Goal: Participate in discussion: Engage in conversation with other users on a specific topic

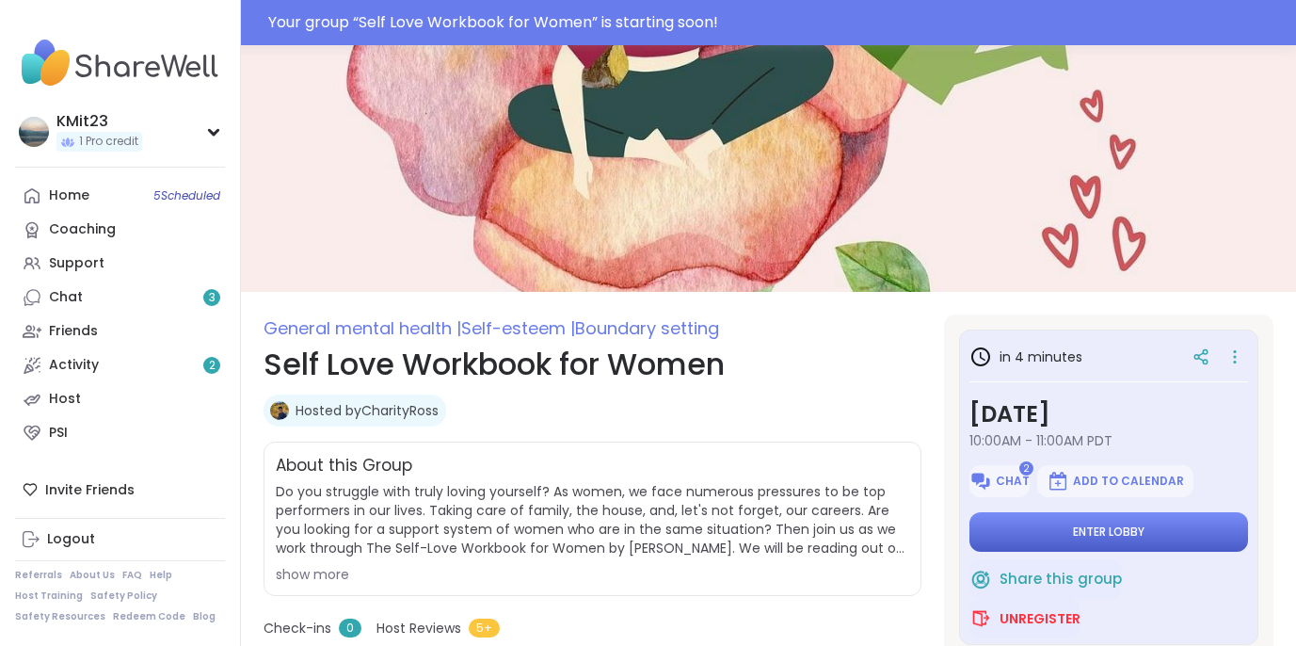
click at [1103, 531] on span "Enter lobby" at bounding box center [1109, 531] width 72 height 15
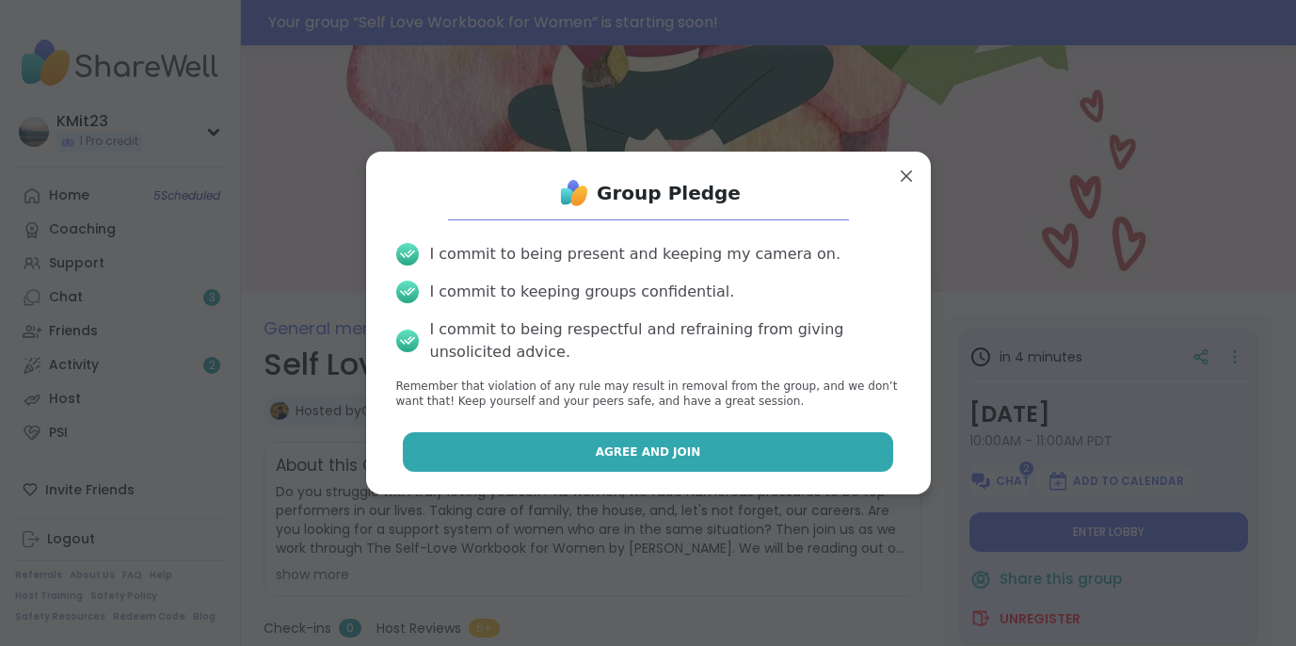
click at [673, 457] on span "Agree and Join" at bounding box center [648, 451] width 105 height 17
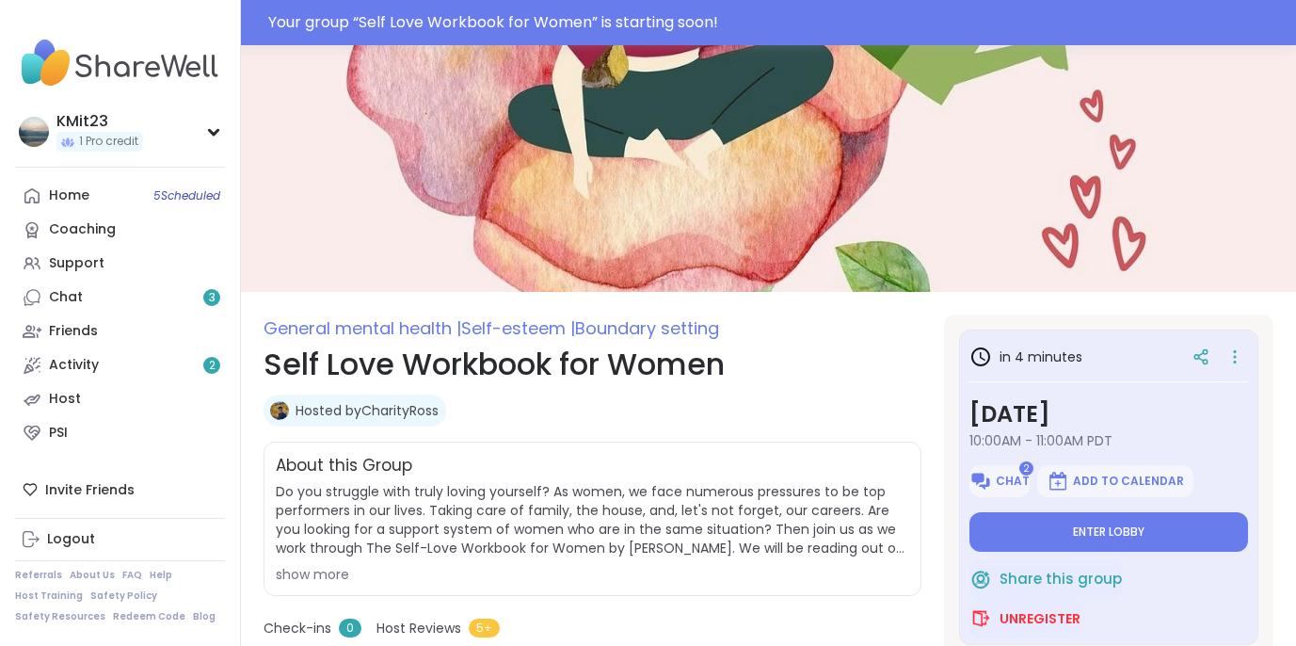
type textarea "*"
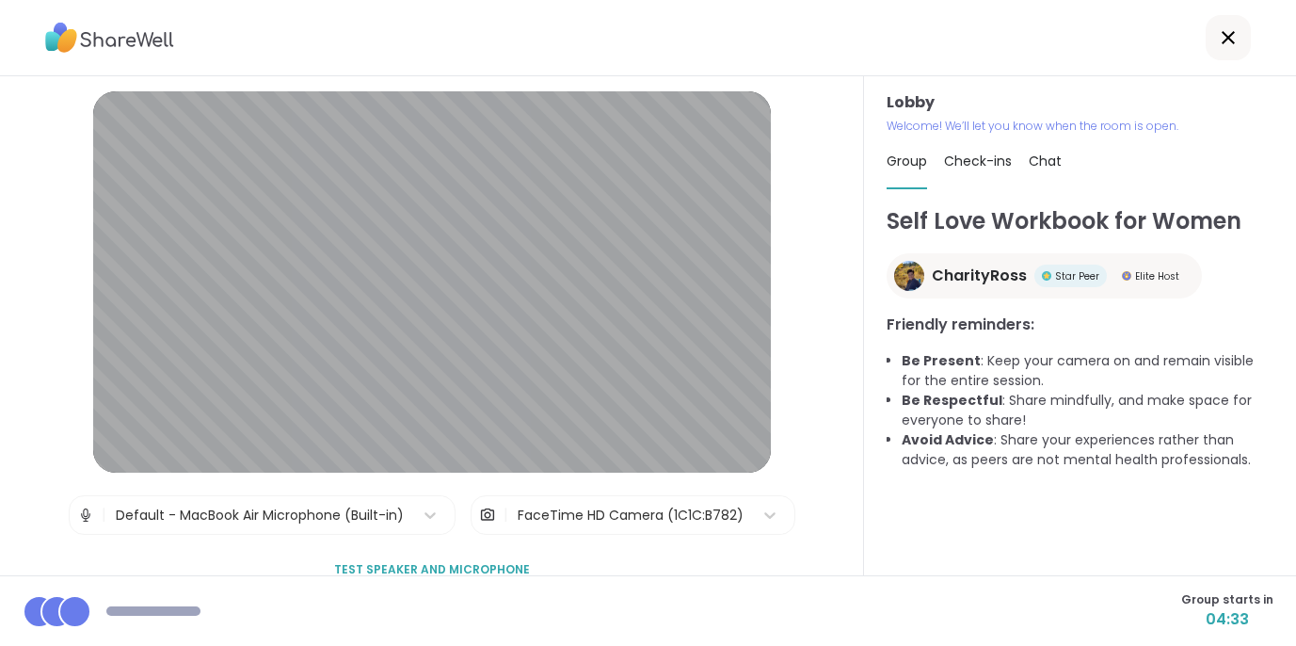
scroll to position [29, 0]
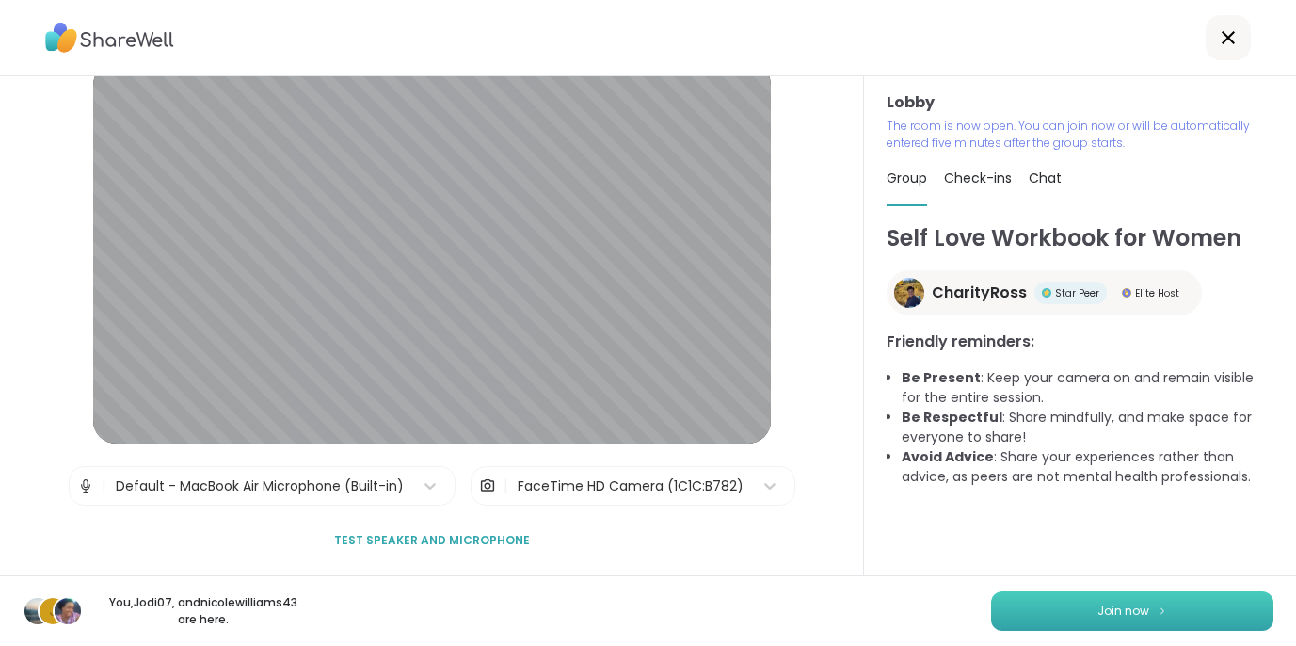
click at [1163, 608] on img at bounding box center [1162, 610] width 11 height 10
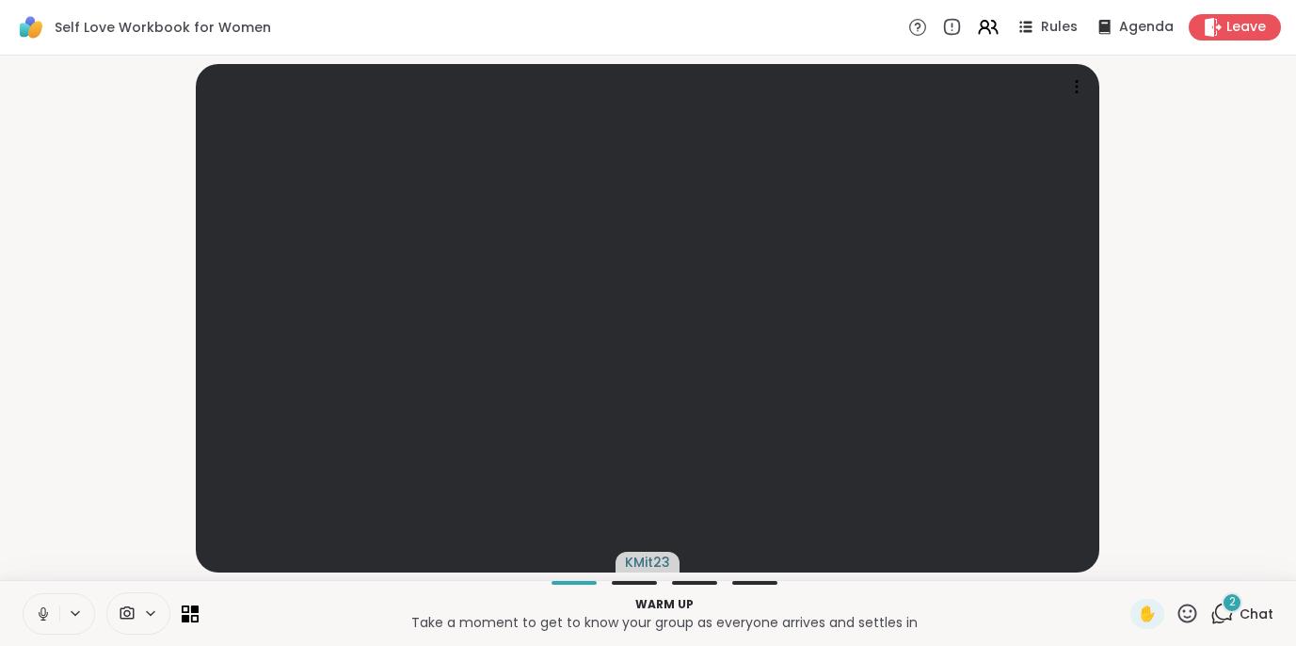
click at [51, 611] on icon at bounding box center [43, 613] width 17 height 17
click at [133, 613] on icon at bounding box center [127, 612] width 14 height 13
click at [155, 615] on icon at bounding box center [150, 613] width 15 height 16
click at [152, 615] on icon at bounding box center [150, 613] width 15 height 16
click at [1237, 609] on div "2" at bounding box center [1232, 602] width 21 height 21
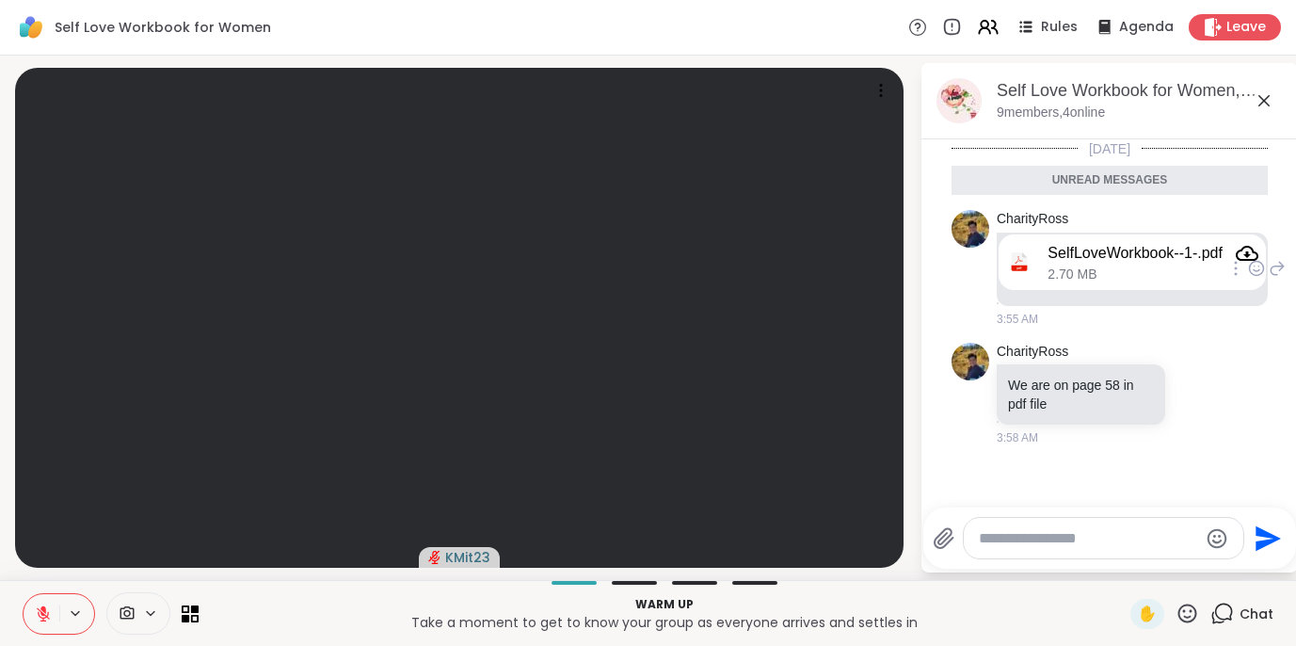
click at [1258, 251] on icon "Attachment" at bounding box center [1247, 253] width 23 height 23
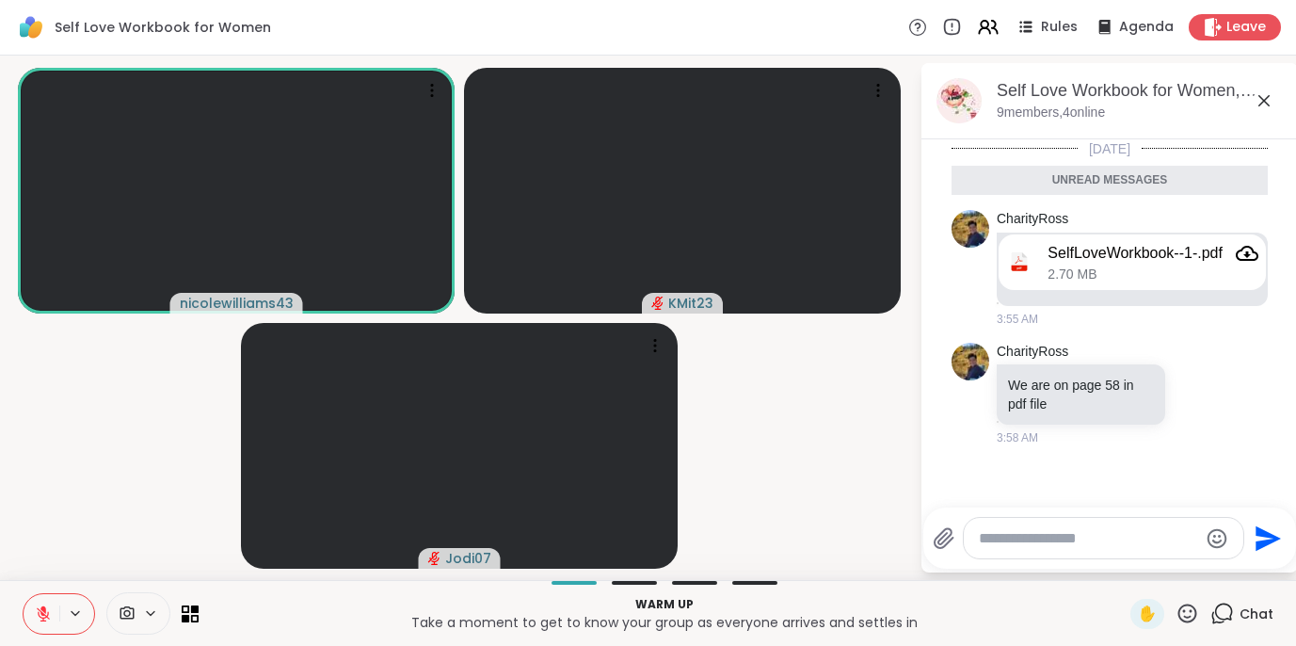
click at [42, 616] on icon at bounding box center [43, 613] width 17 height 17
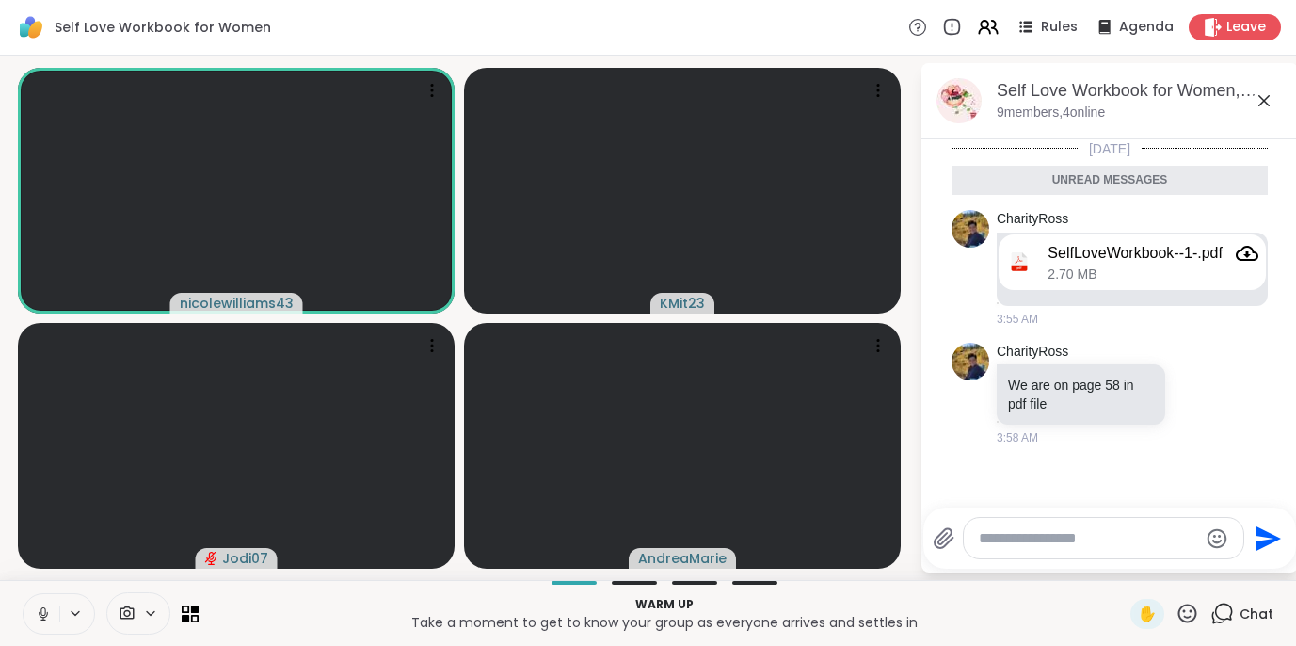
click at [42, 617] on icon at bounding box center [42, 619] width 1 height 4
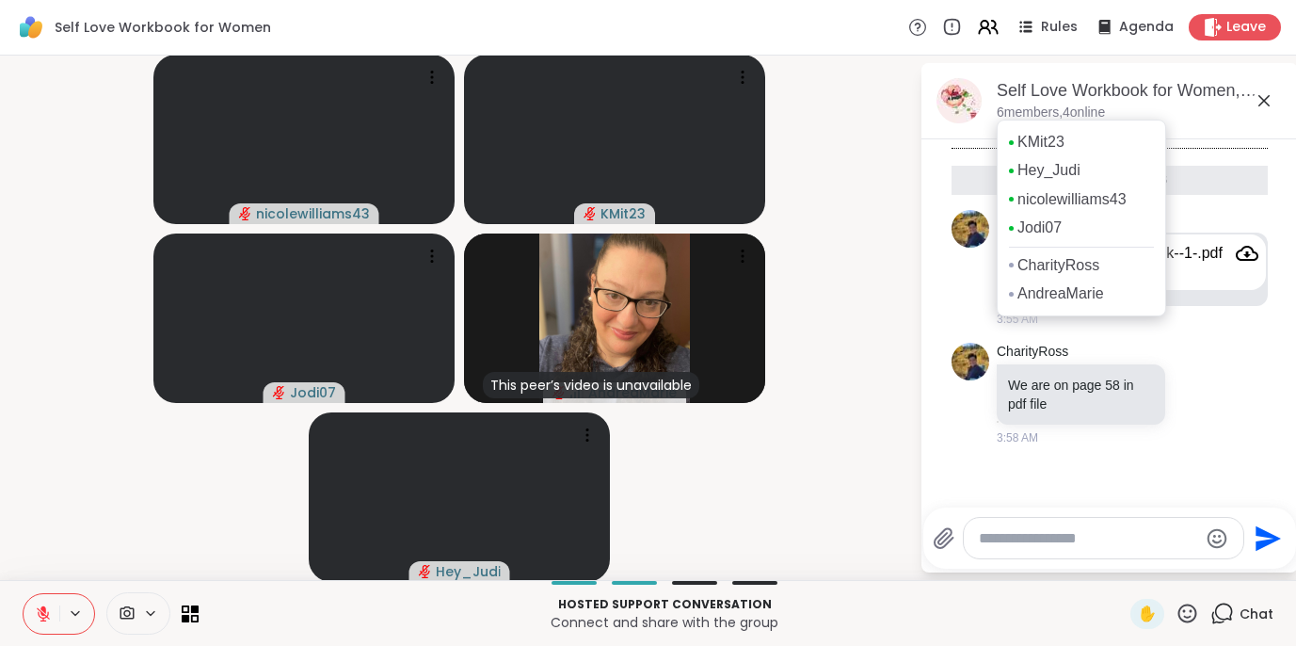
scroll to position [2, 0]
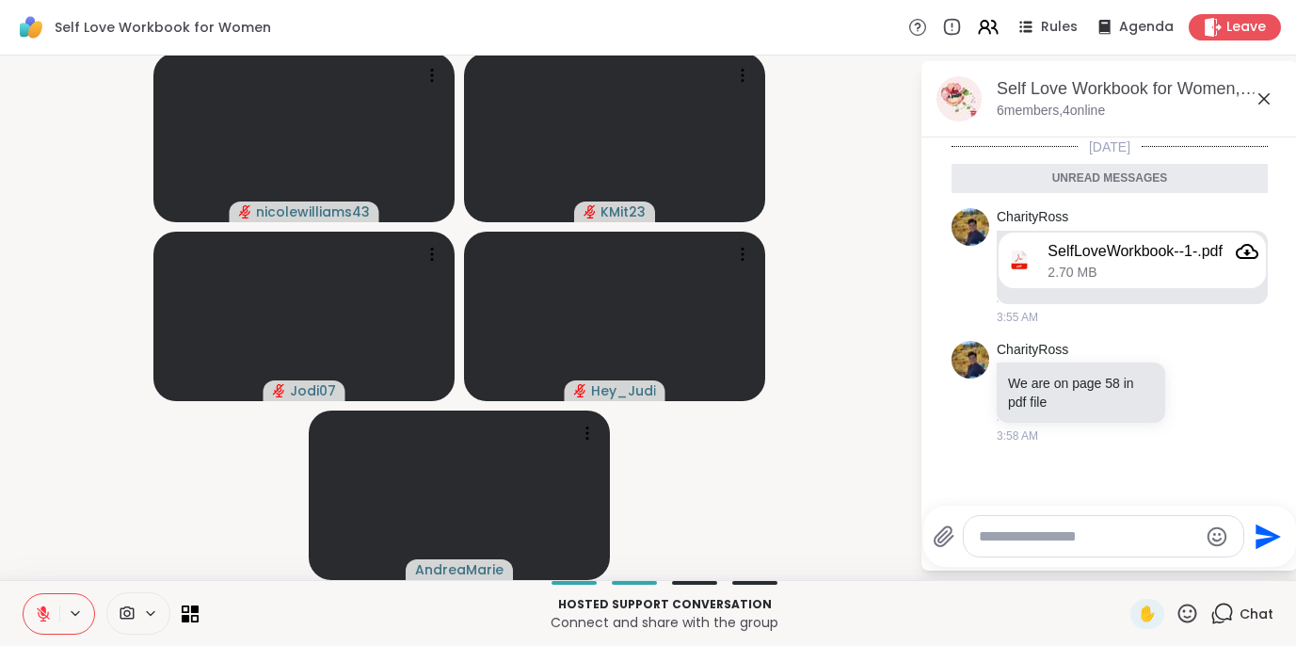
click at [50, 613] on icon at bounding box center [43, 613] width 17 height 17
click at [41, 610] on icon at bounding box center [42, 611] width 5 height 8
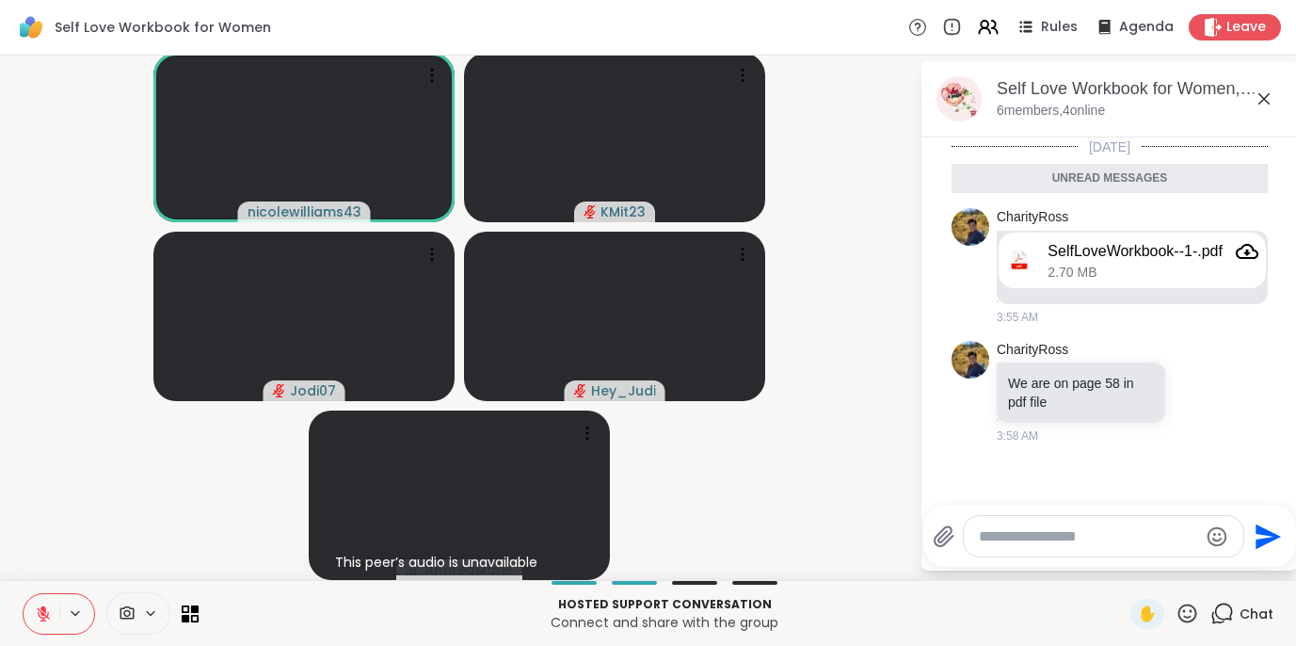
click at [46, 616] on icon at bounding box center [43, 613] width 13 height 13
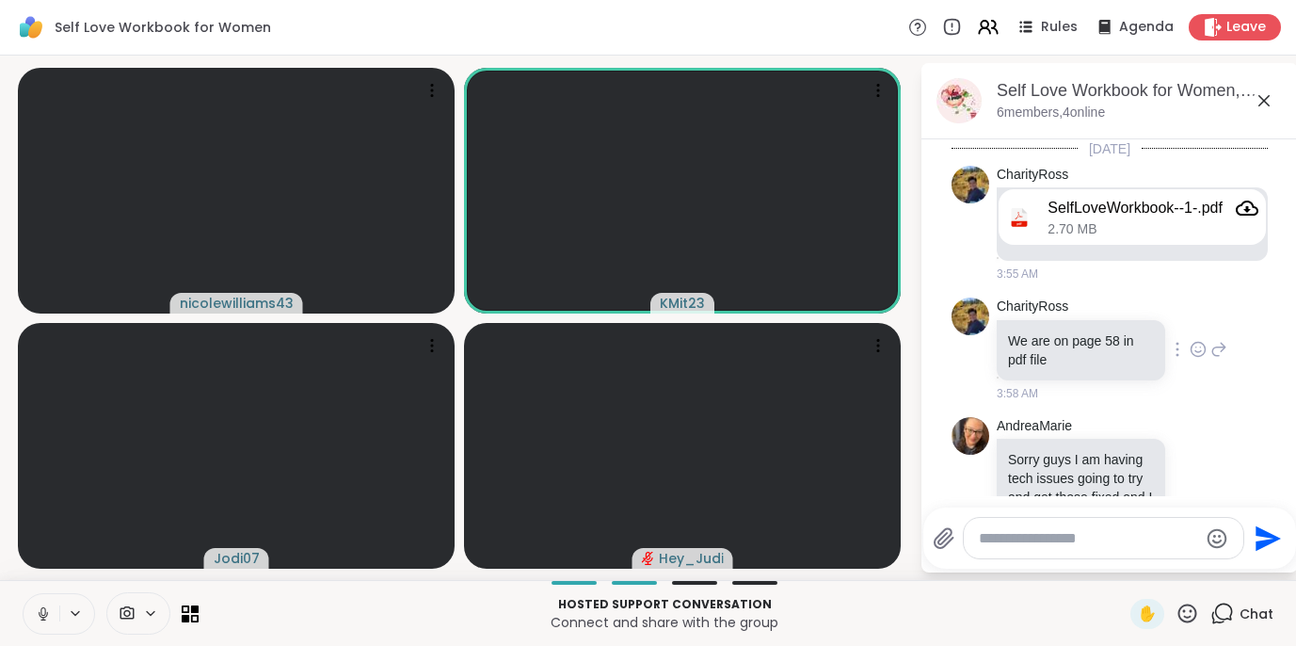
scroll to position [60, 0]
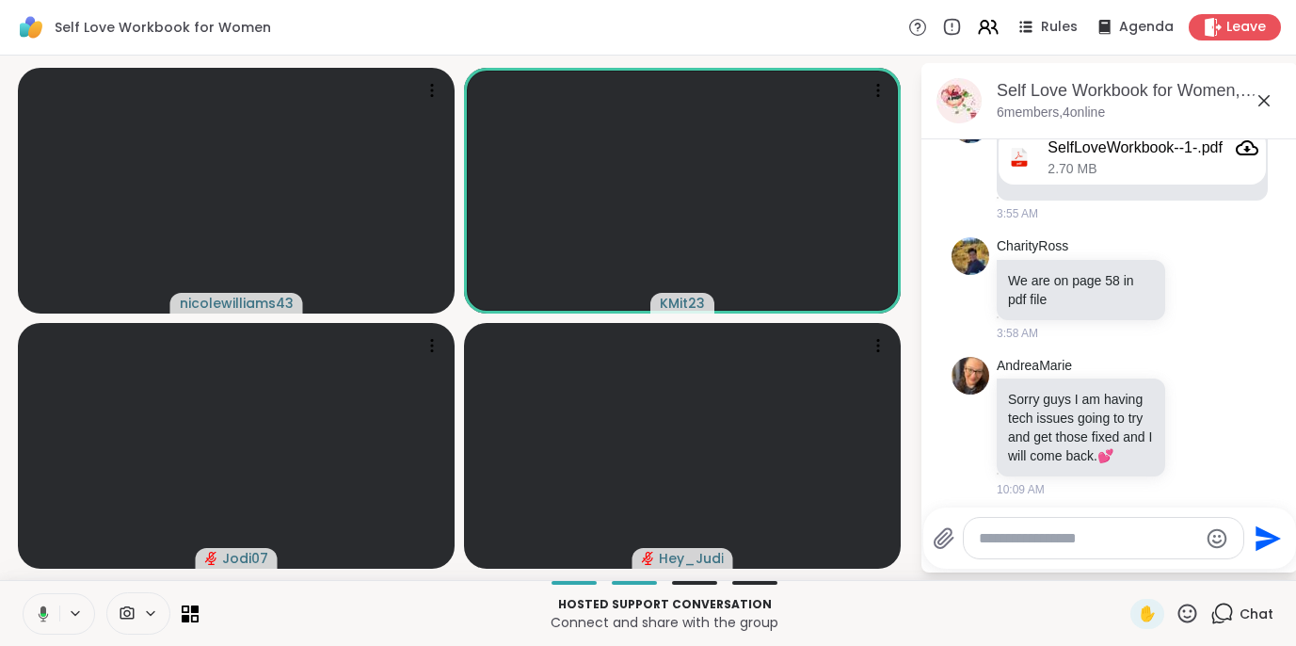
click at [44, 614] on icon at bounding box center [43, 615] width 6 height 4
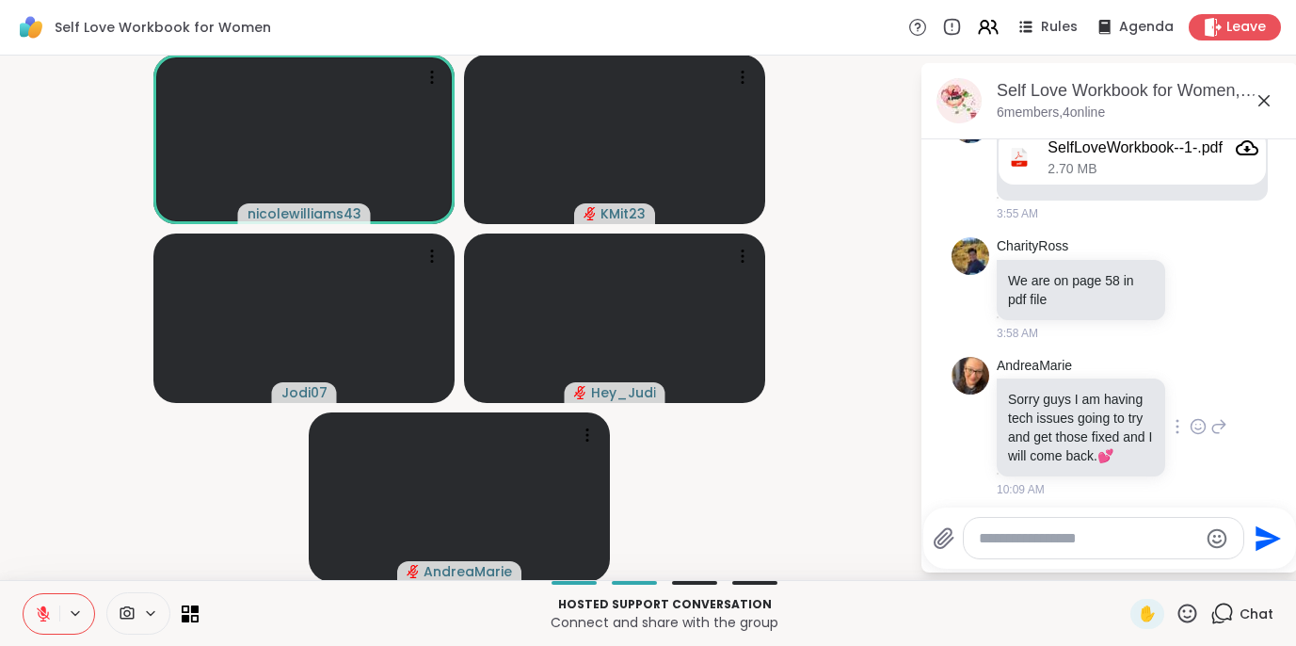
scroll to position [70, 0]
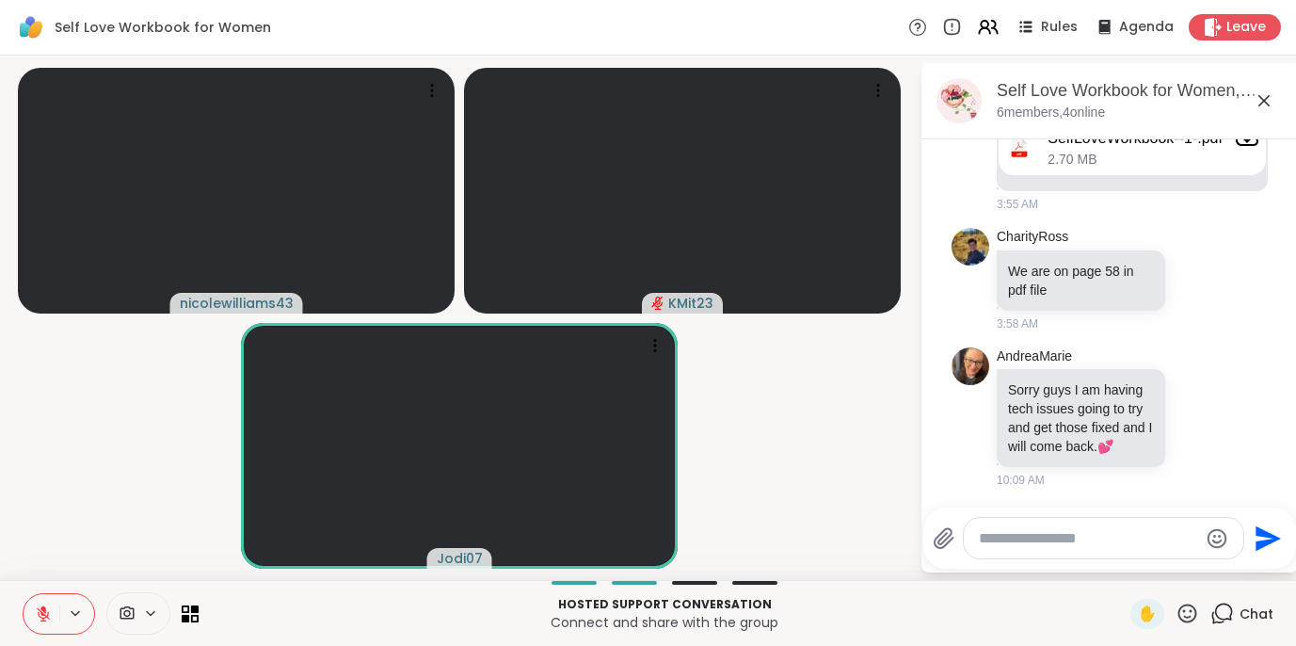
click at [40, 609] on icon at bounding box center [43, 613] width 13 height 13
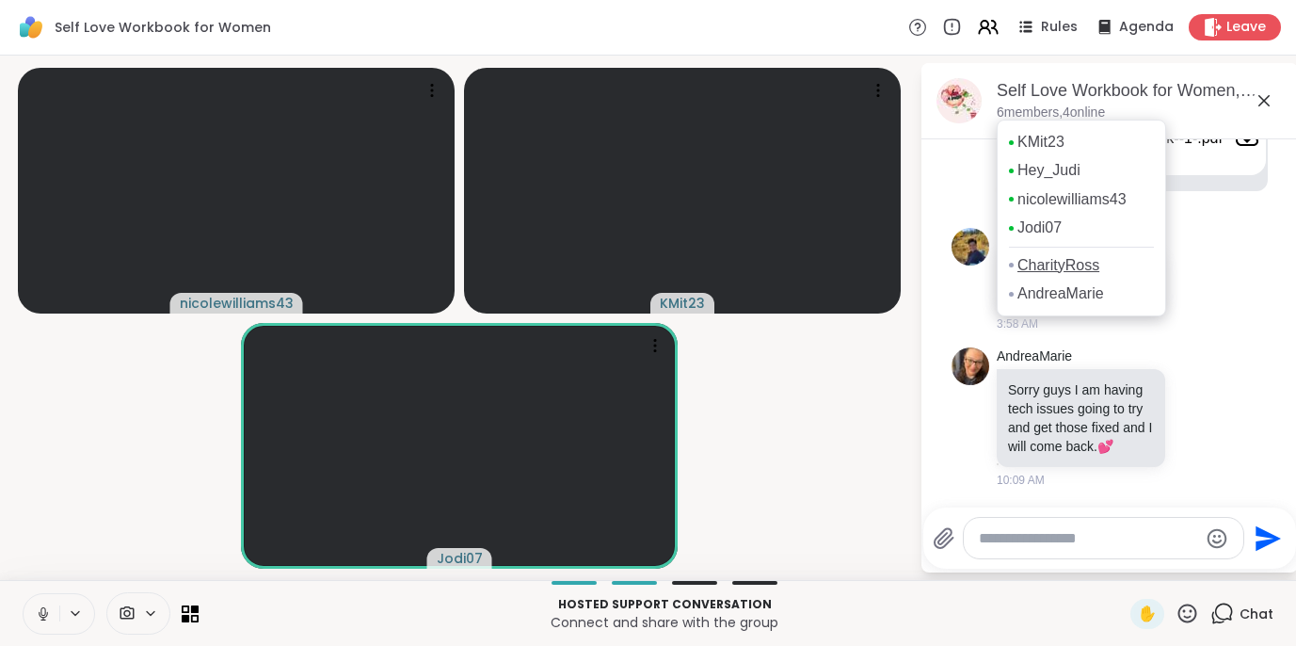
click at [1038, 264] on link "CharityRoss" at bounding box center [1058, 265] width 82 height 21
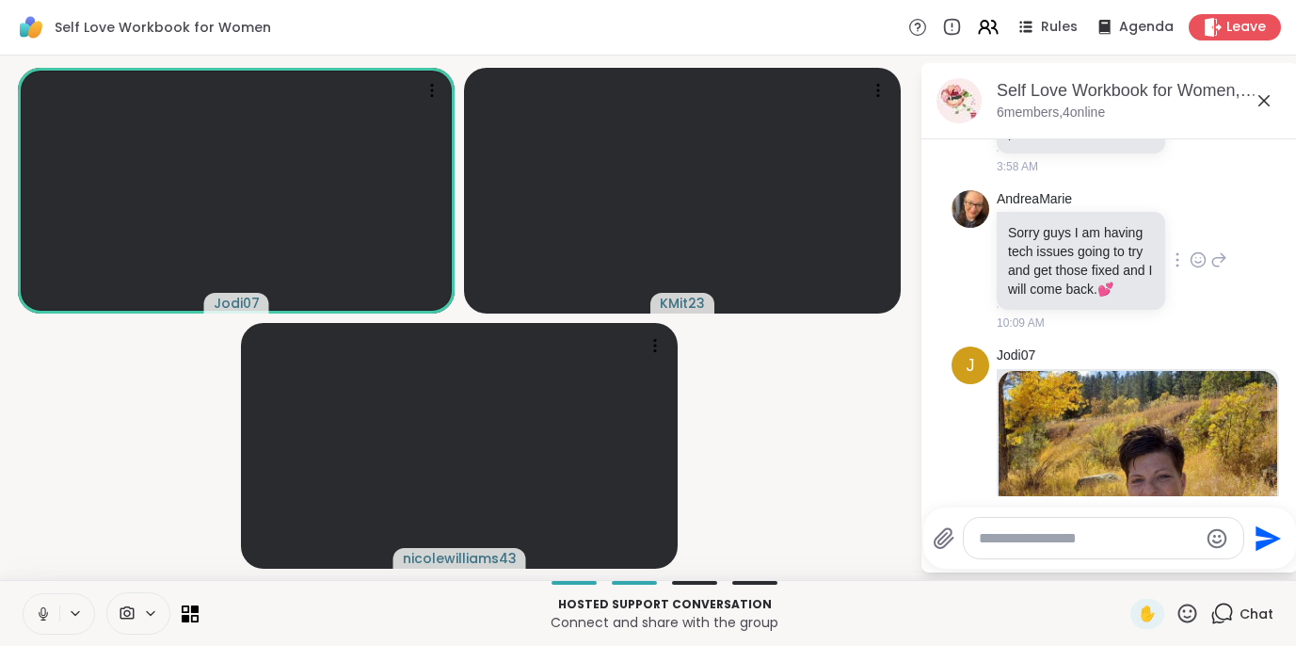
scroll to position [515, 0]
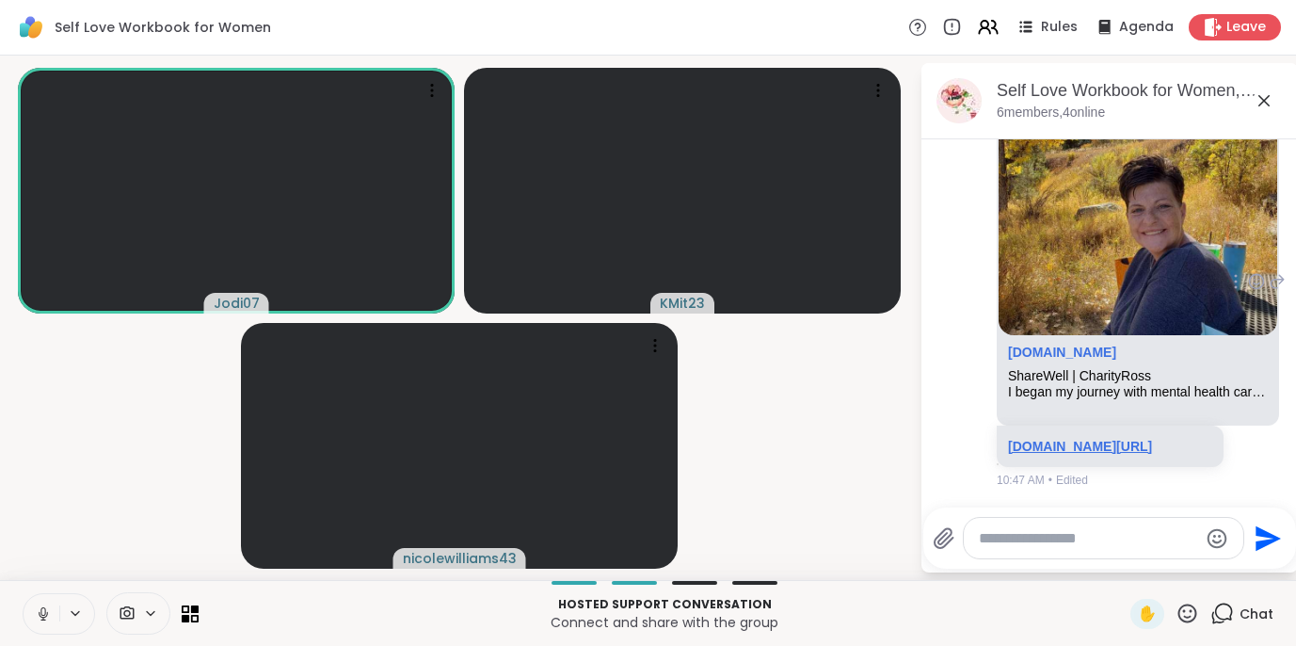
click at [1074, 439] on link "[DOMAIN_NAME][URL]" at bounding box center [1080, 446] width 144 height 15
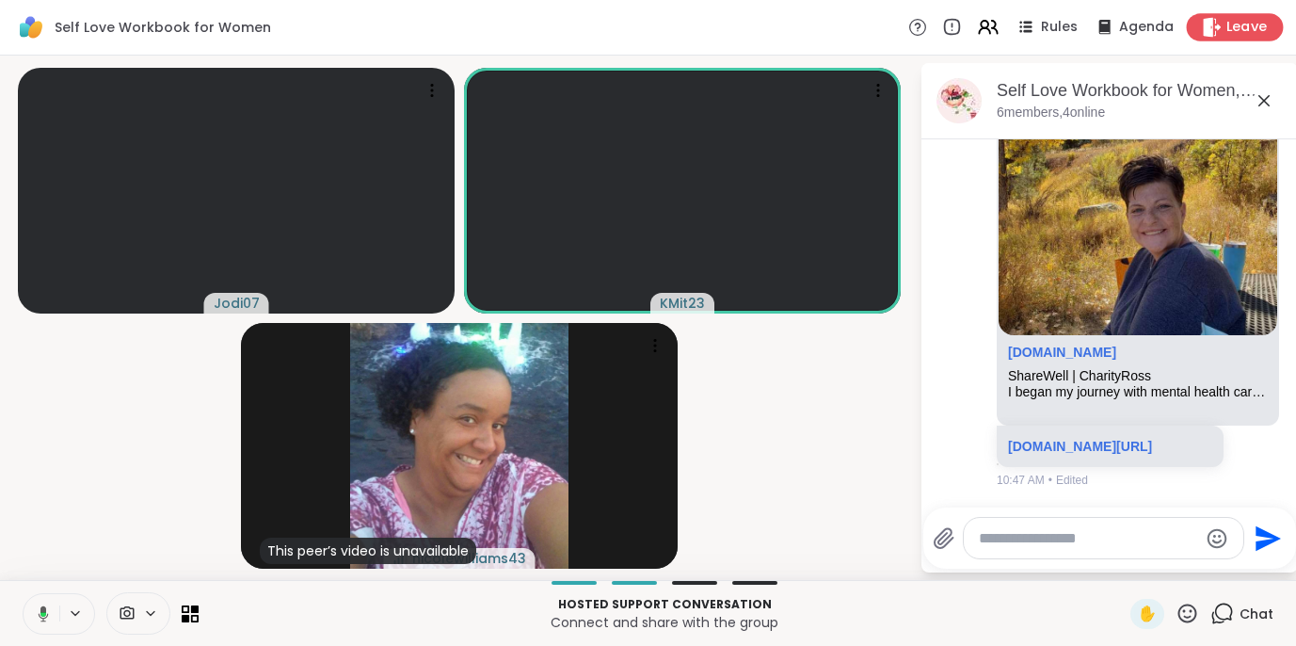
click at [1245, 27] on span "Leave" at bounding box center [1246, 28] width 41 height 20
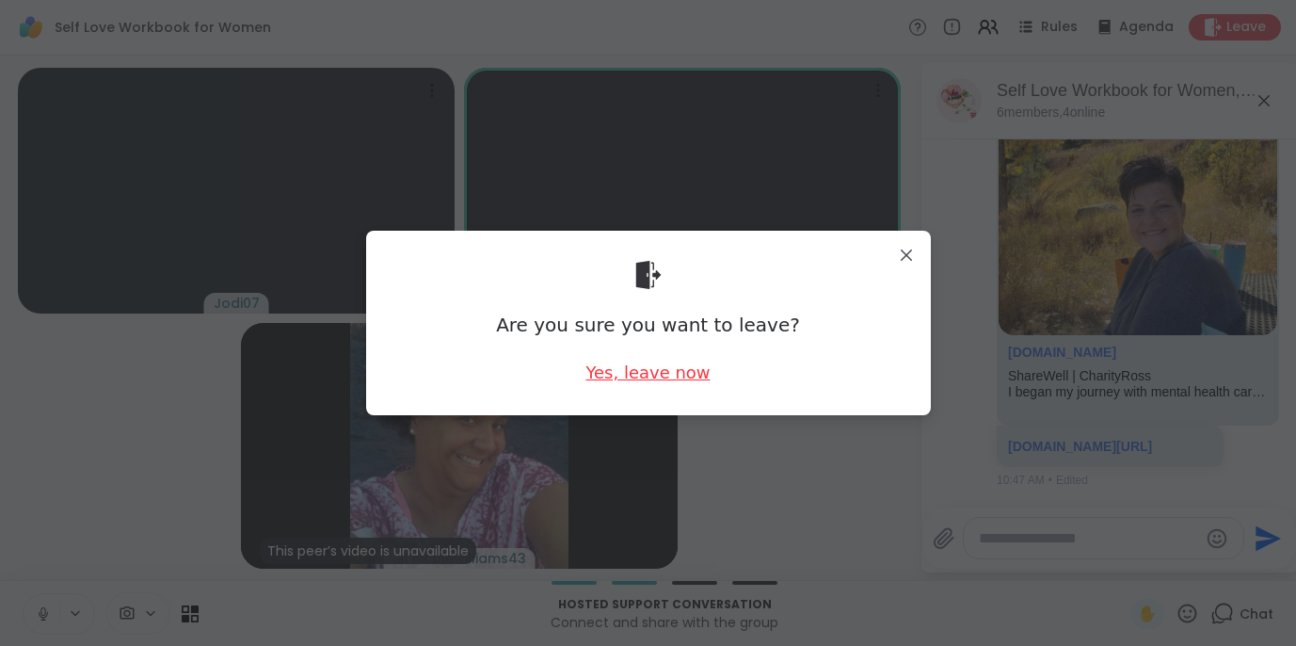
click at [672, 371] on div "Yes, leave now" at bounding box center [647, 372] width 124 height 24
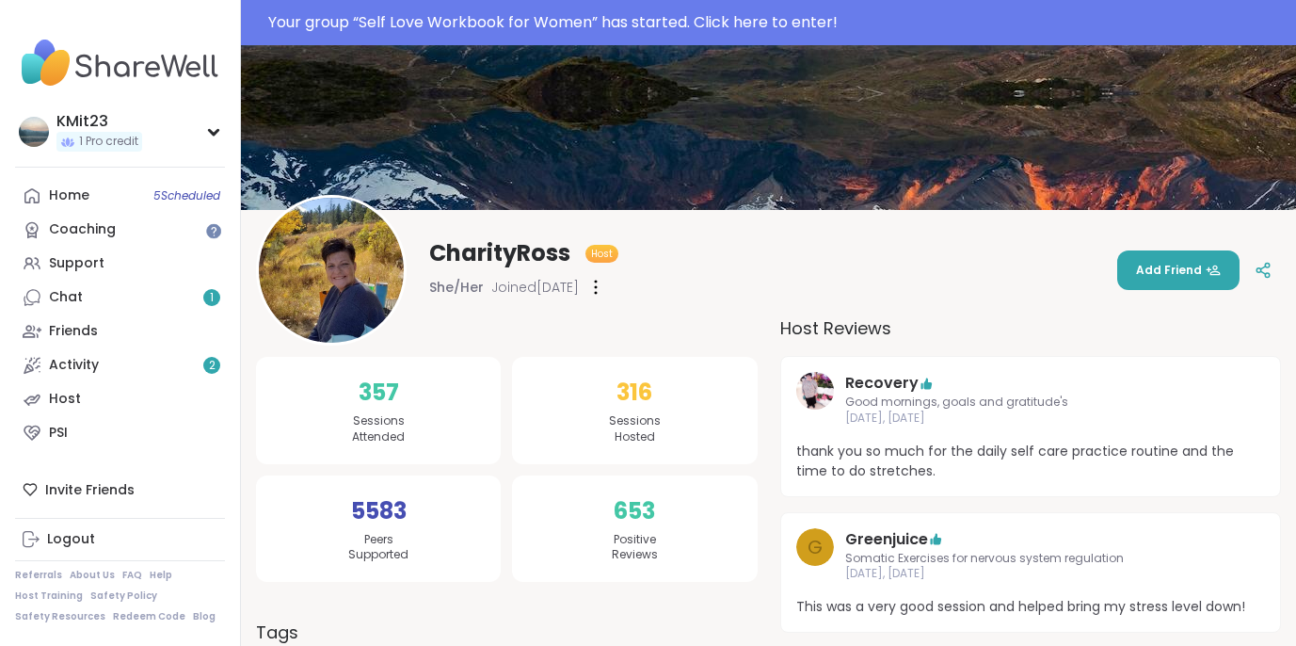
scroll to position [72, 0]
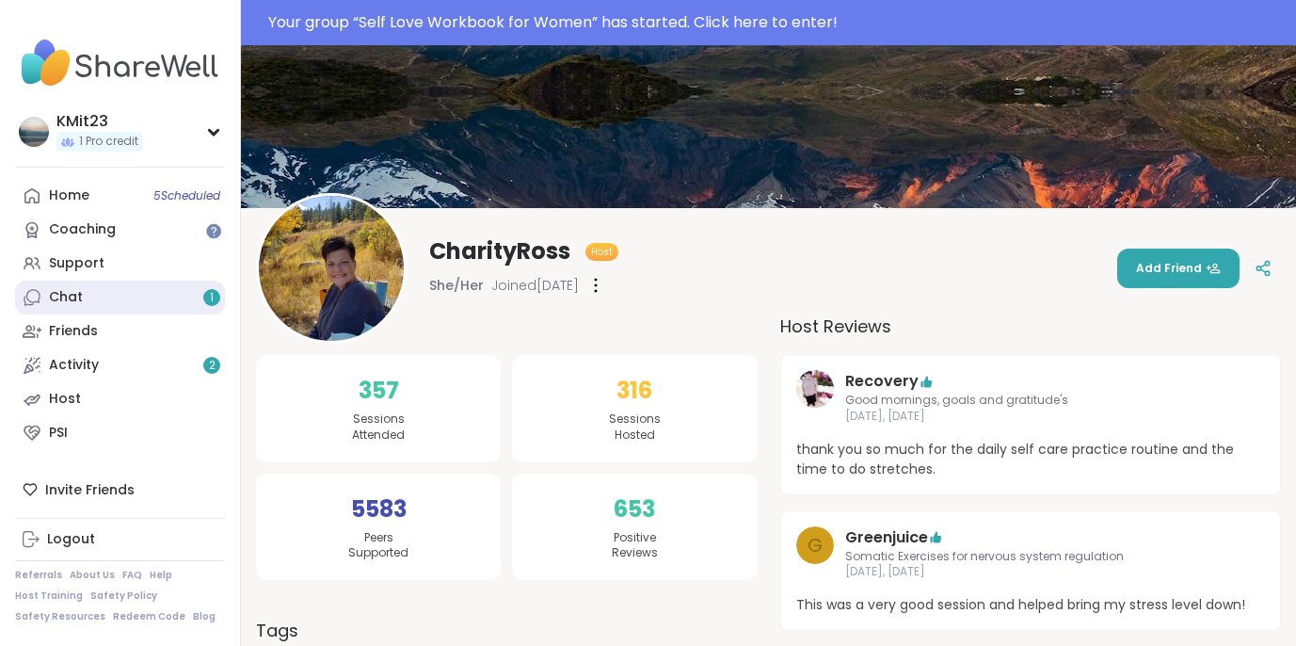
click at [88, 306] on link "Chat 1" at bounding box center [120, 297] width 210 height 34
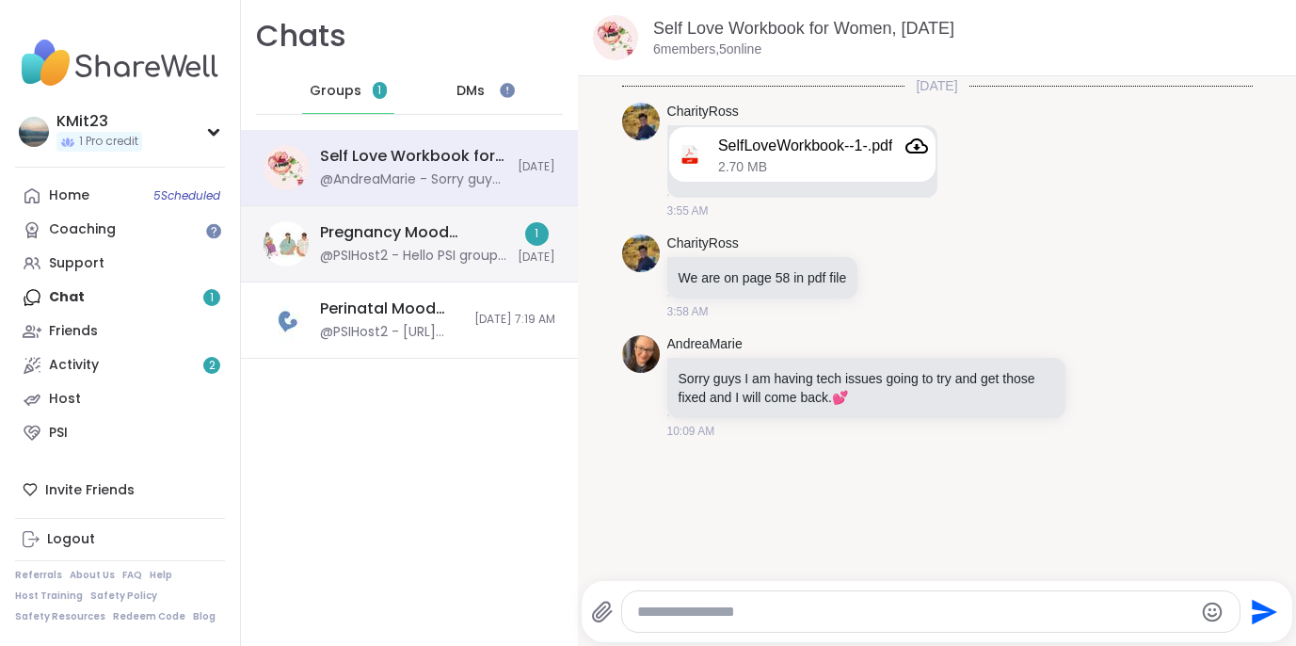
click at [395, 248] on div "@PSIHost2 - Hello PSI group members! A friendly reminder: We will allow up to 1…" at bounding box center [413, 256] width 186 height 19
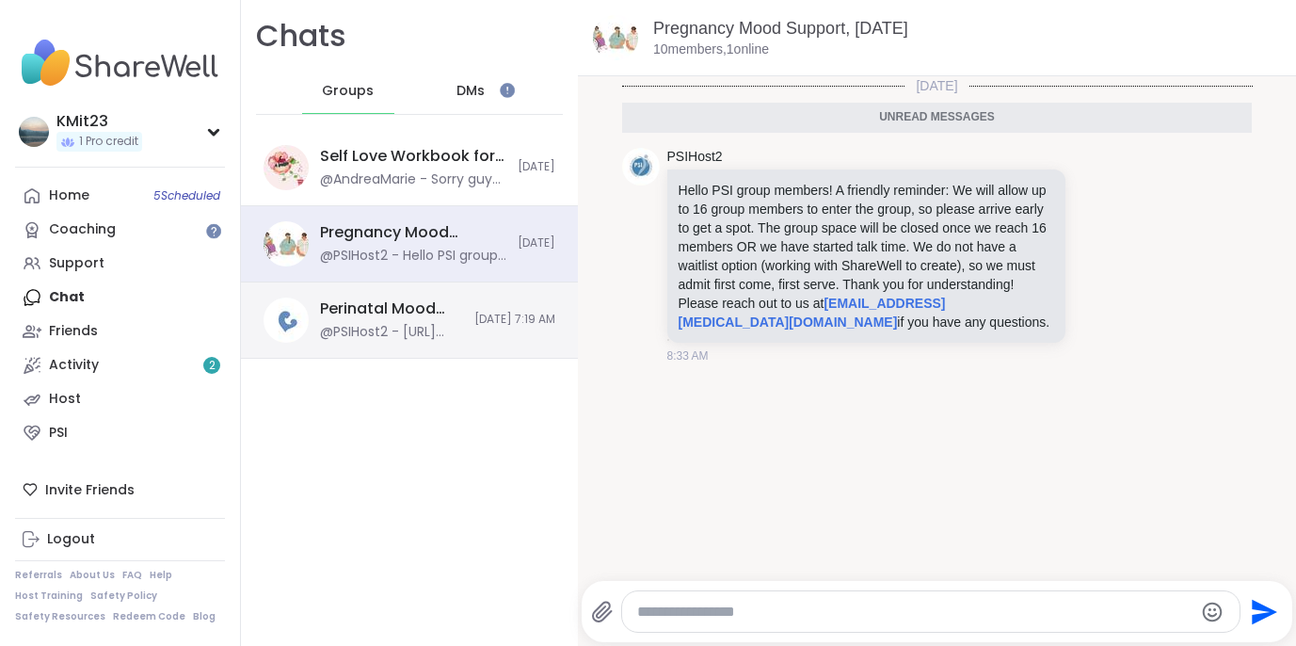
click at [374, 328] on div "@PSIHost2 - https://sharewellnow.com/session/8bc8e33f-6234-49e1-b156-46df8c3cbe…" at bounding box center [391, 332] width 143 height 19
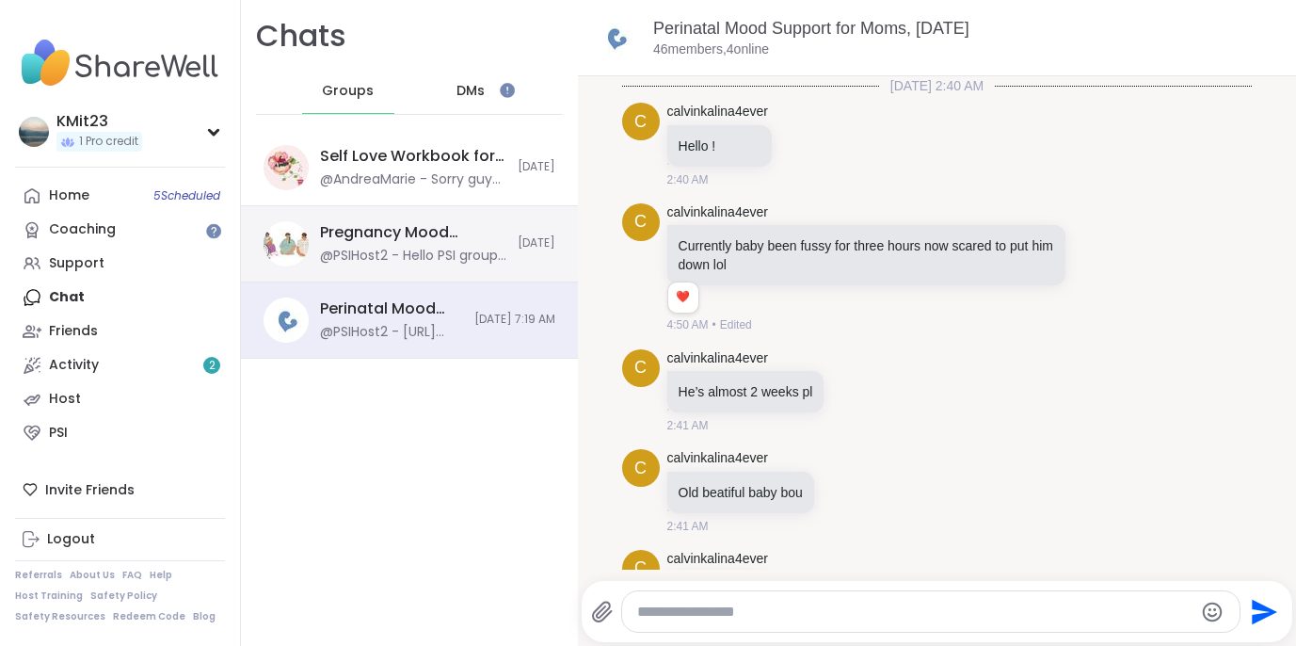
scroll to position [1533, 0]
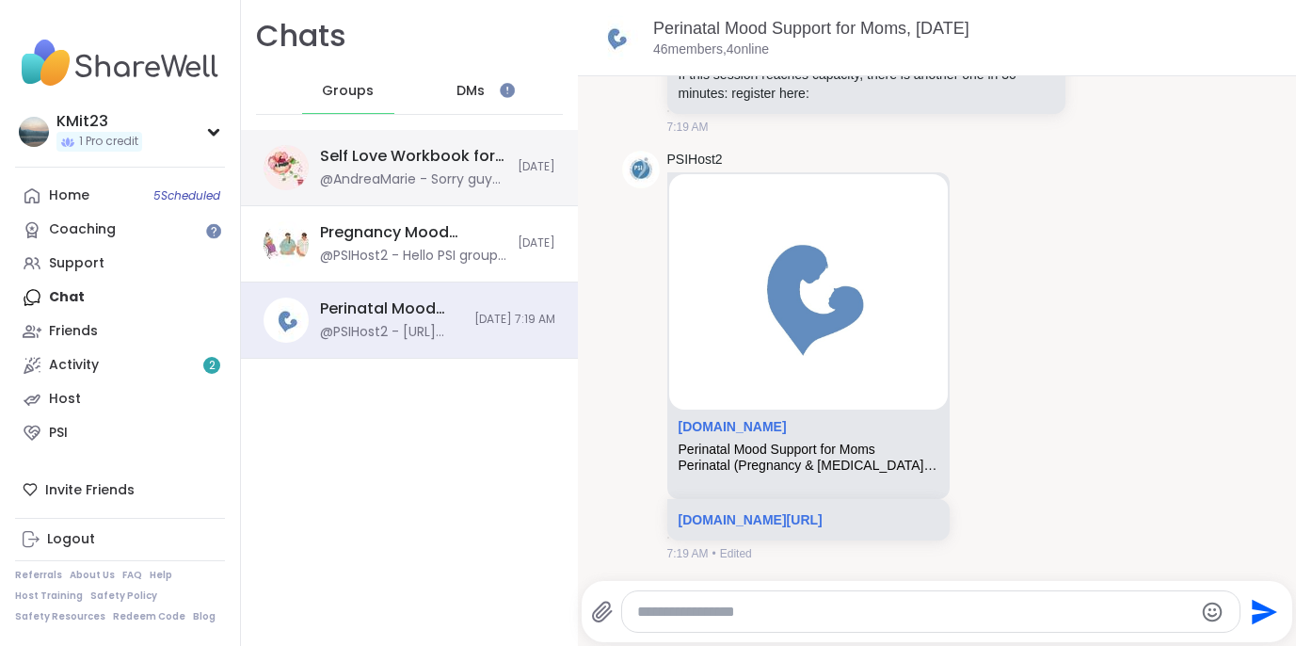
click at [417, 175] on div "@AndreaMarie - Sorry guys I am having tech issues going to try and get those fi…" at bounding box center [413, 179] width 186 height 19
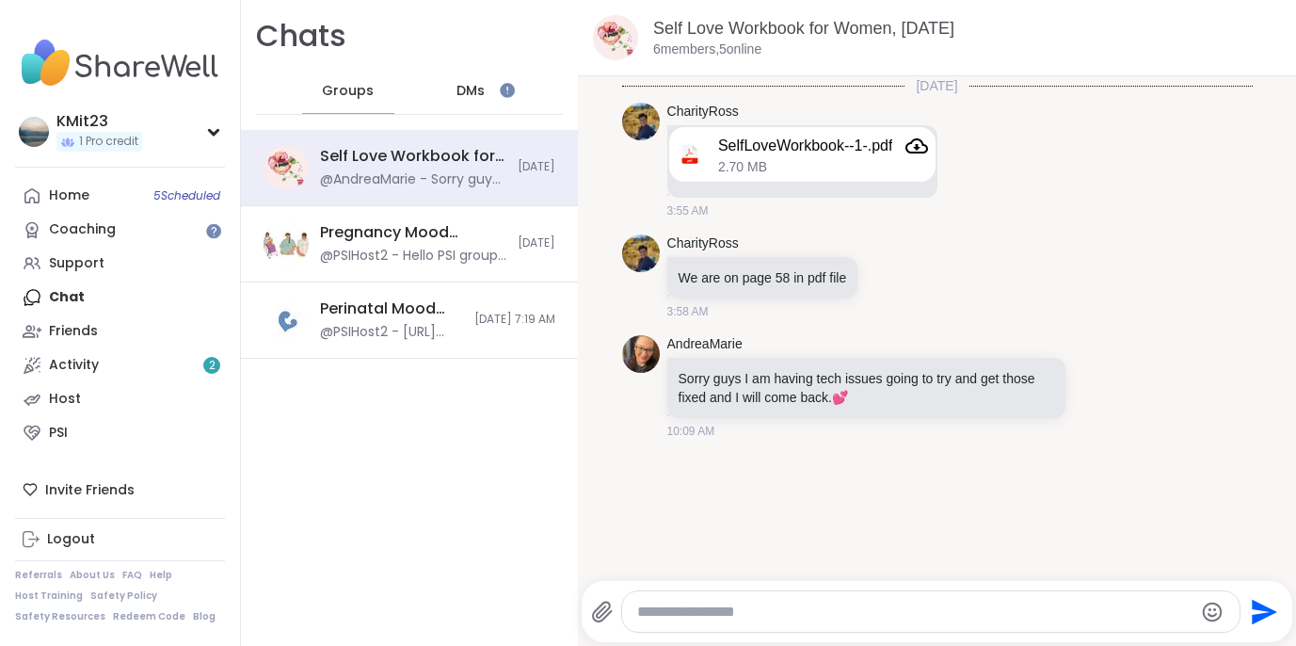
click at [487, 84] on div "DMs" at bounding box center [471, 91] width 92 height 45
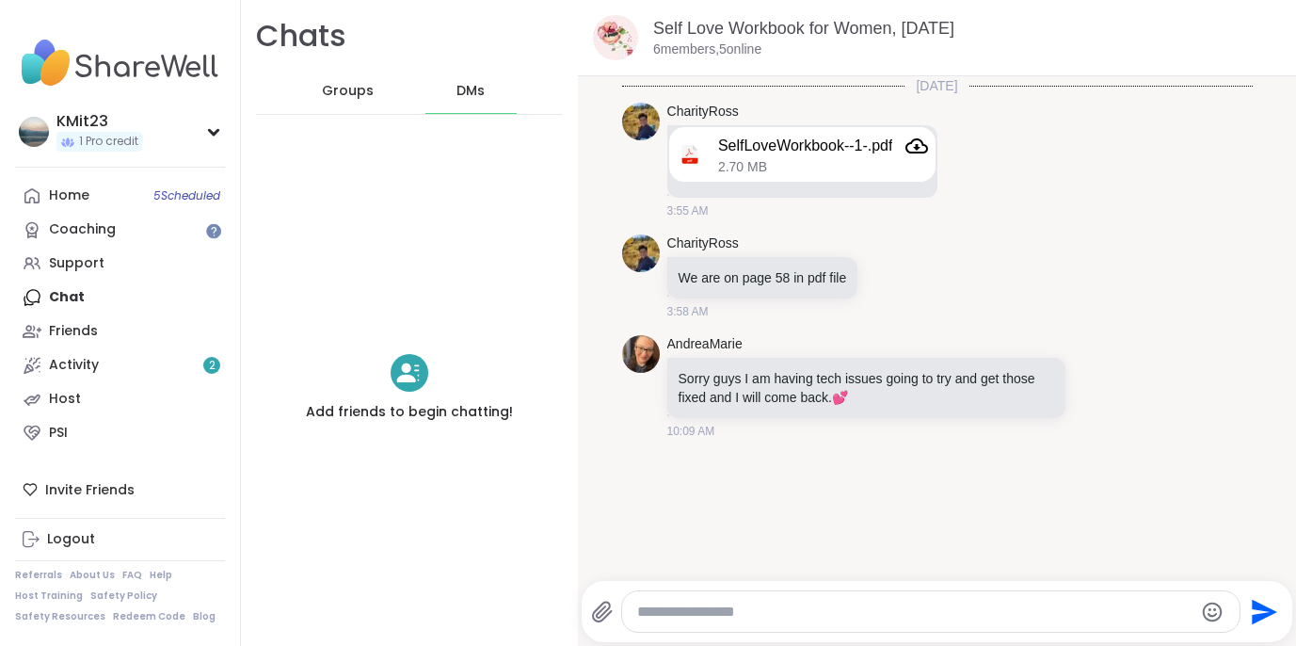
click at [344, 89] on span "Groups" at bounding box center [348, 91] width 52 height 19
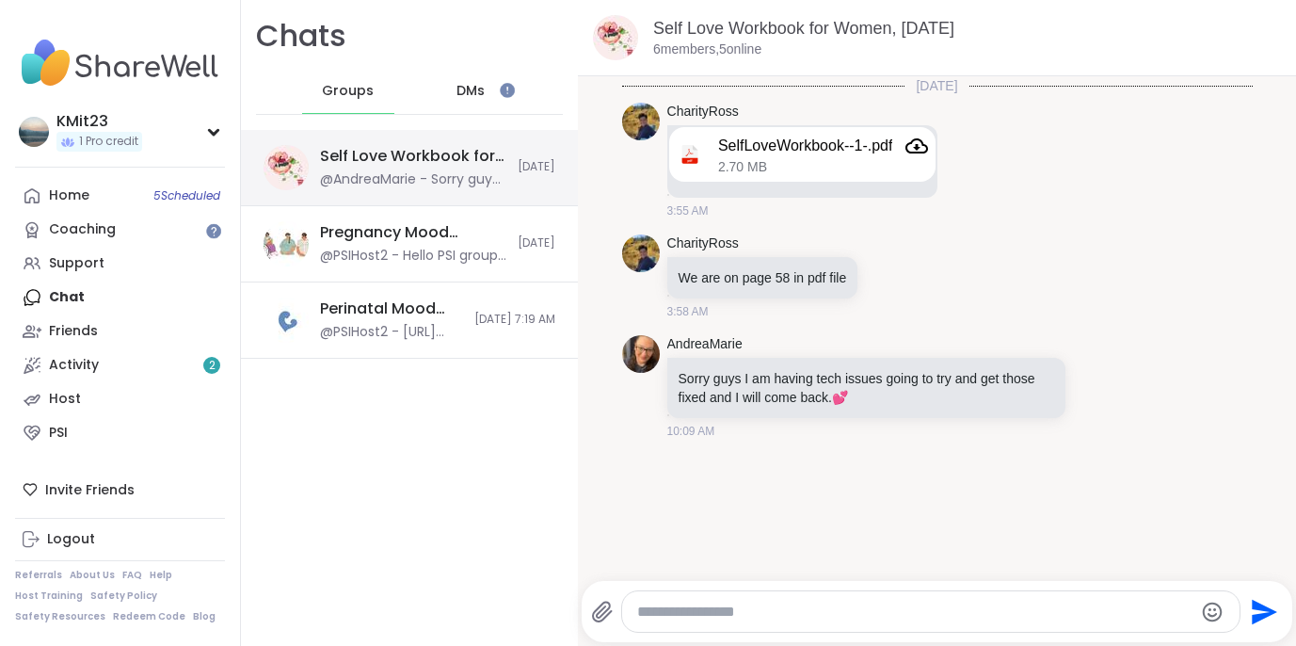
click at [375, 147] on div "Self Love Workbook for Women, [DATE]" at bounding box center [413, 156] width 186 height 21
click at [738, 28] on link "Self Love Workbook for Women, [DATE]" at bounding box center [803, 28] width 301 height 19
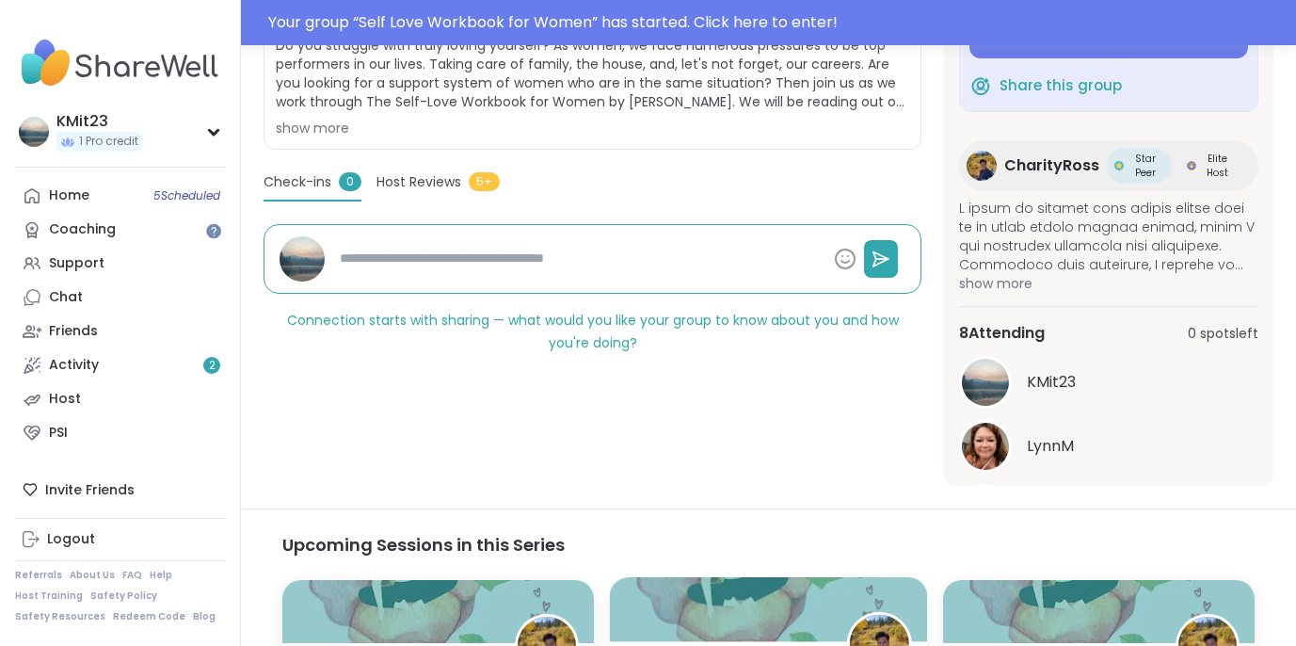
scroll to position [431, 0]
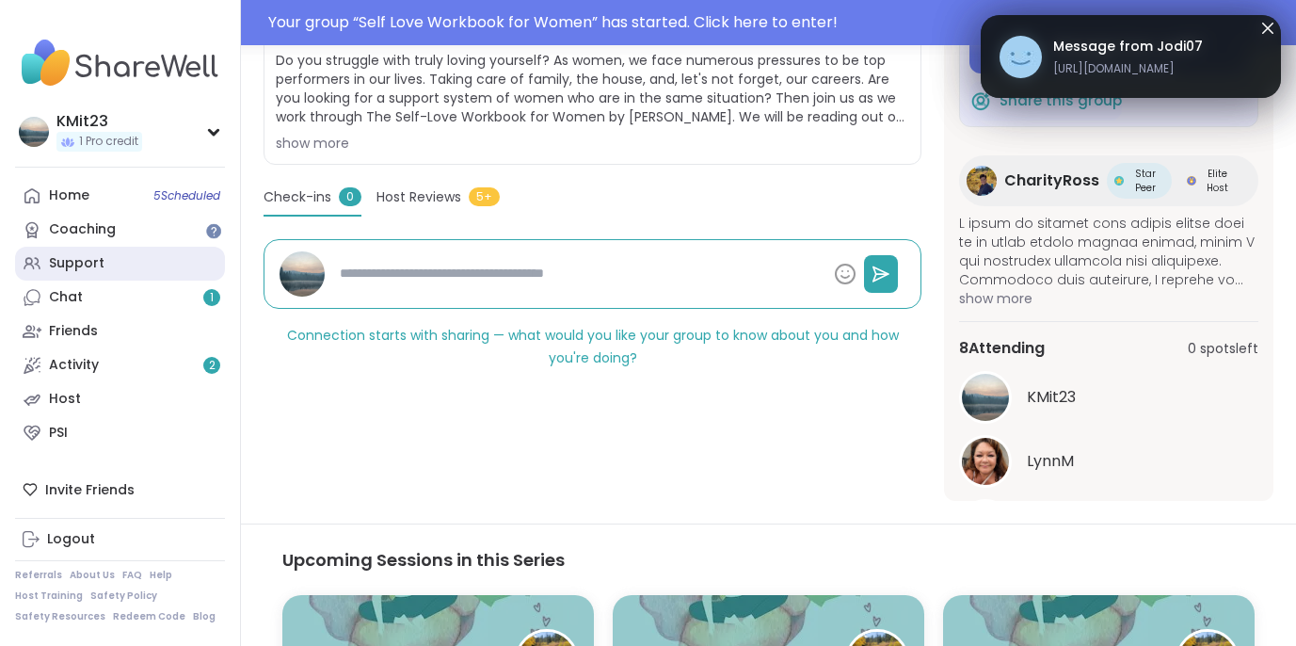
click at [81, 261] on div "Support" at bounding box center [77, 263] width 56 height 19
type textarea "*"
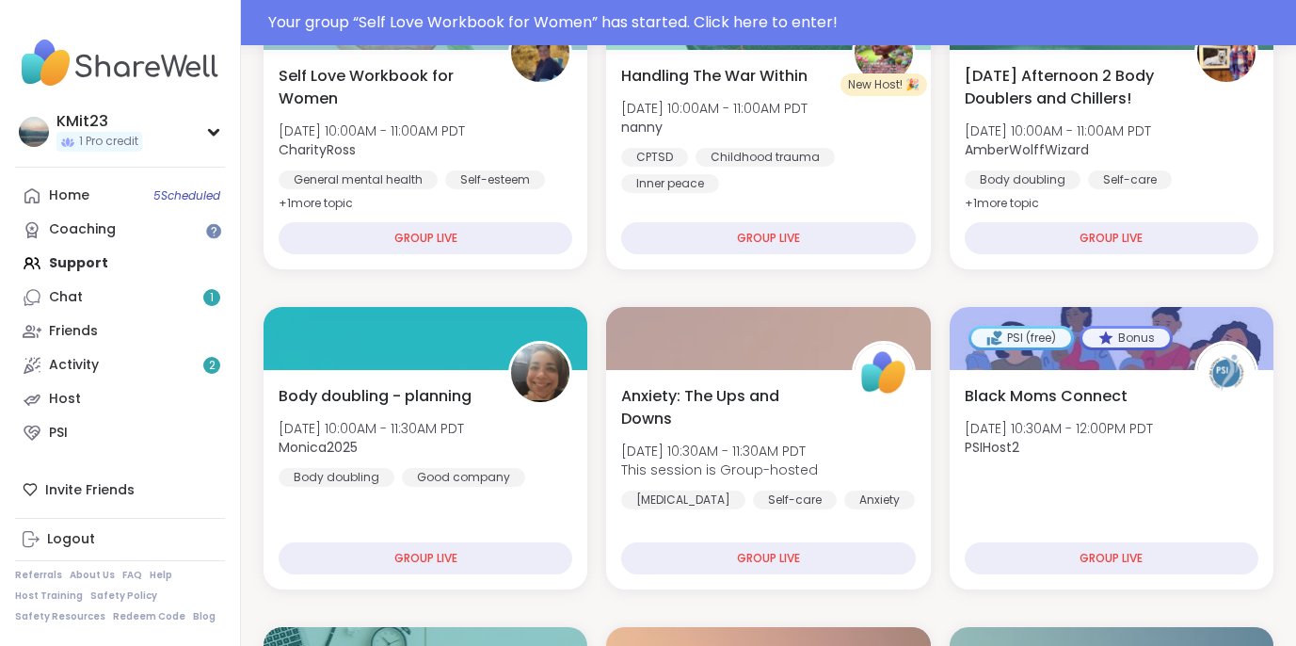
scroll to position [316, 0]
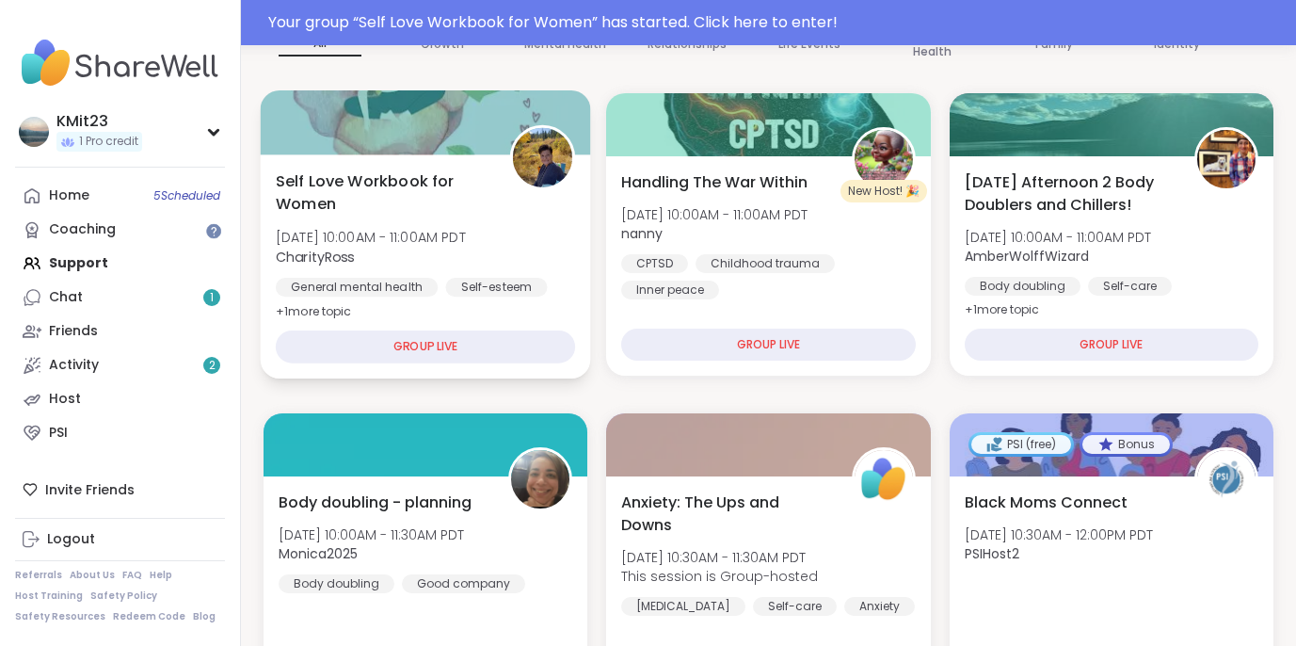
click at [317, 258] on b "CharityRoss" at bounding box center [315, 256] width 79 height 19
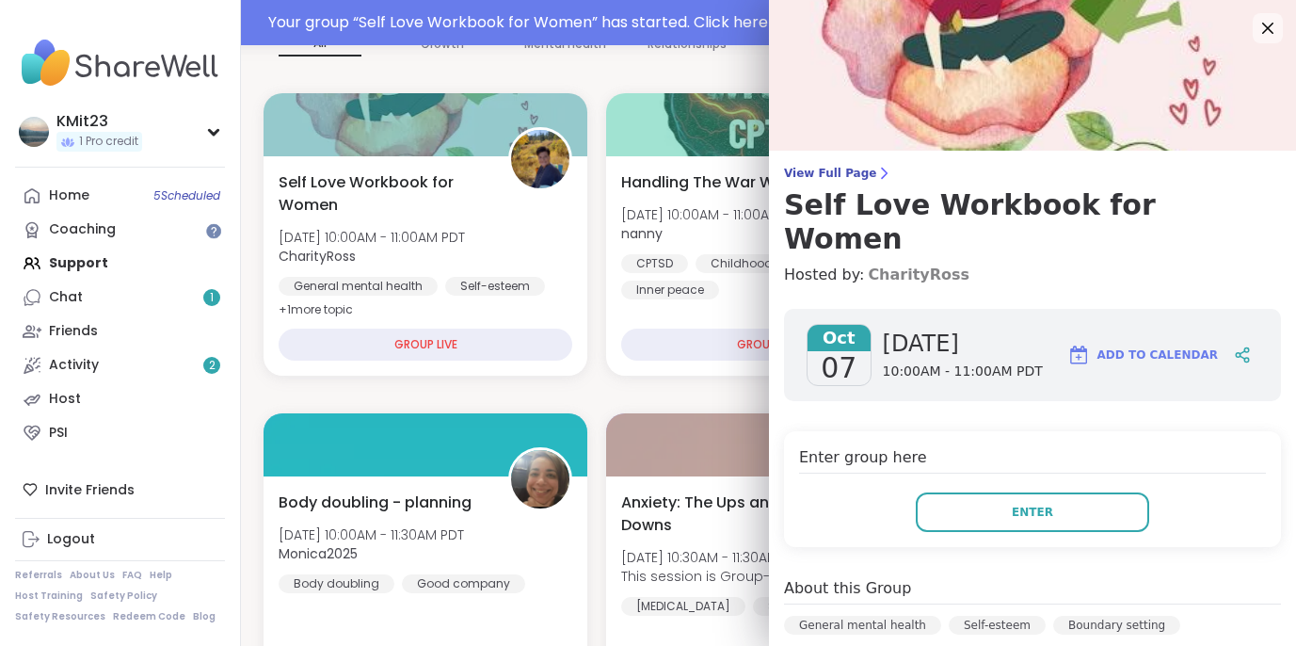
click at [910, 264] on link "CharityRoss" at bounding box center [919, 275] width 102 height 23
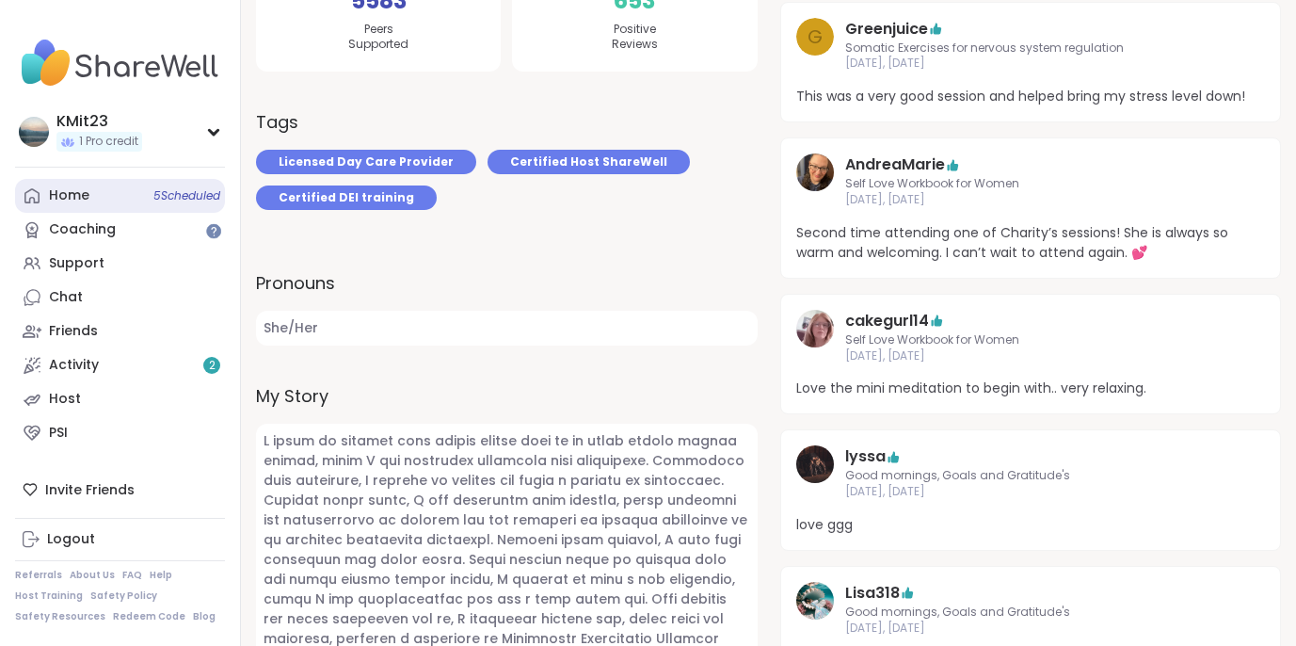
click at [78, 200] on div "Home 5 Scheduled" at bounding box center [69, 195] width 40 height 19
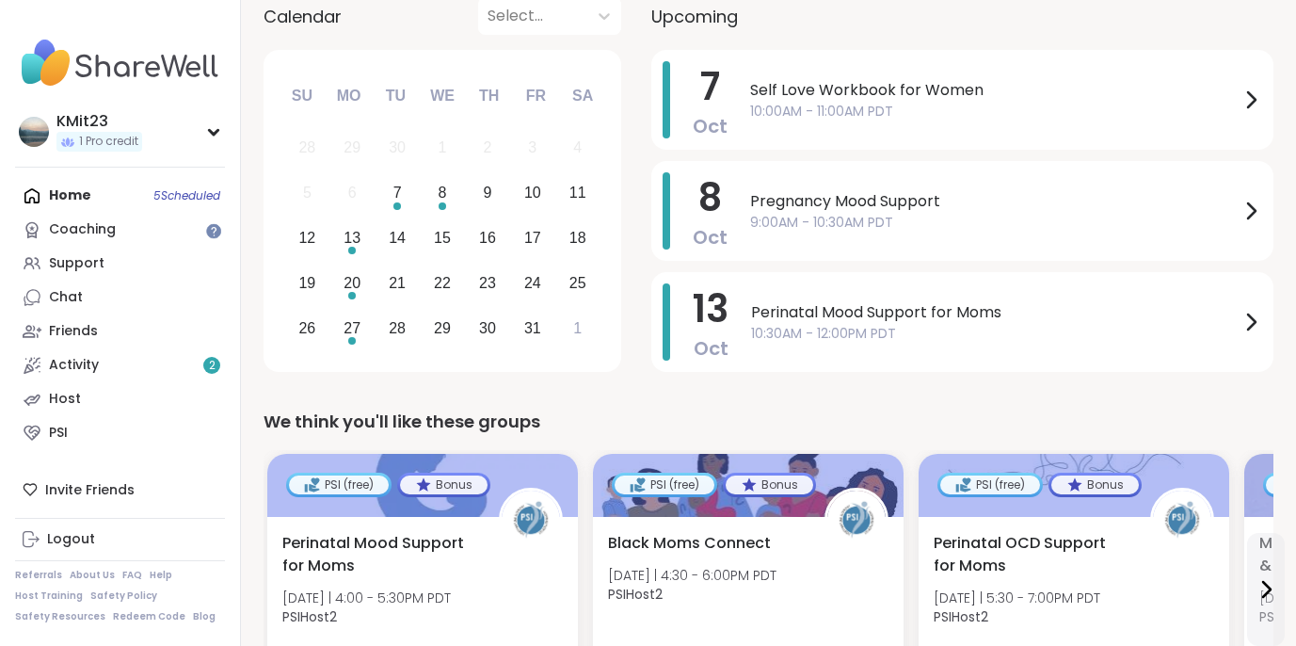
scroll to position [222, 0]
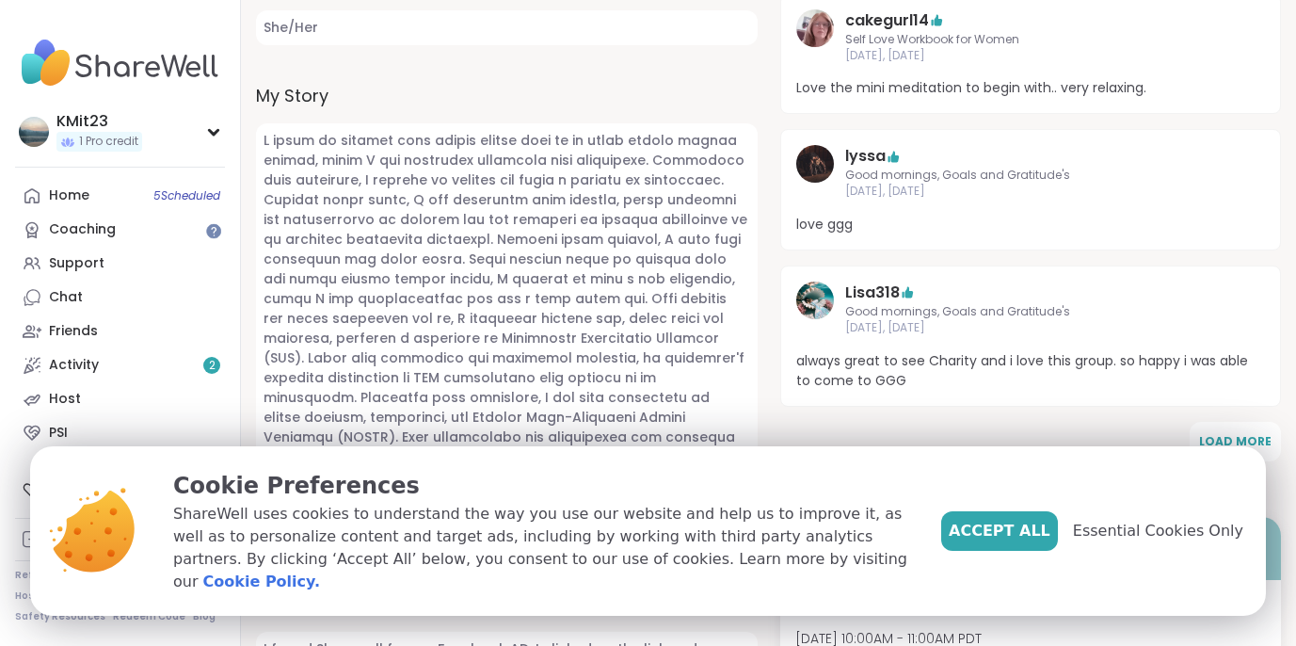
scroll to position [841, 0]
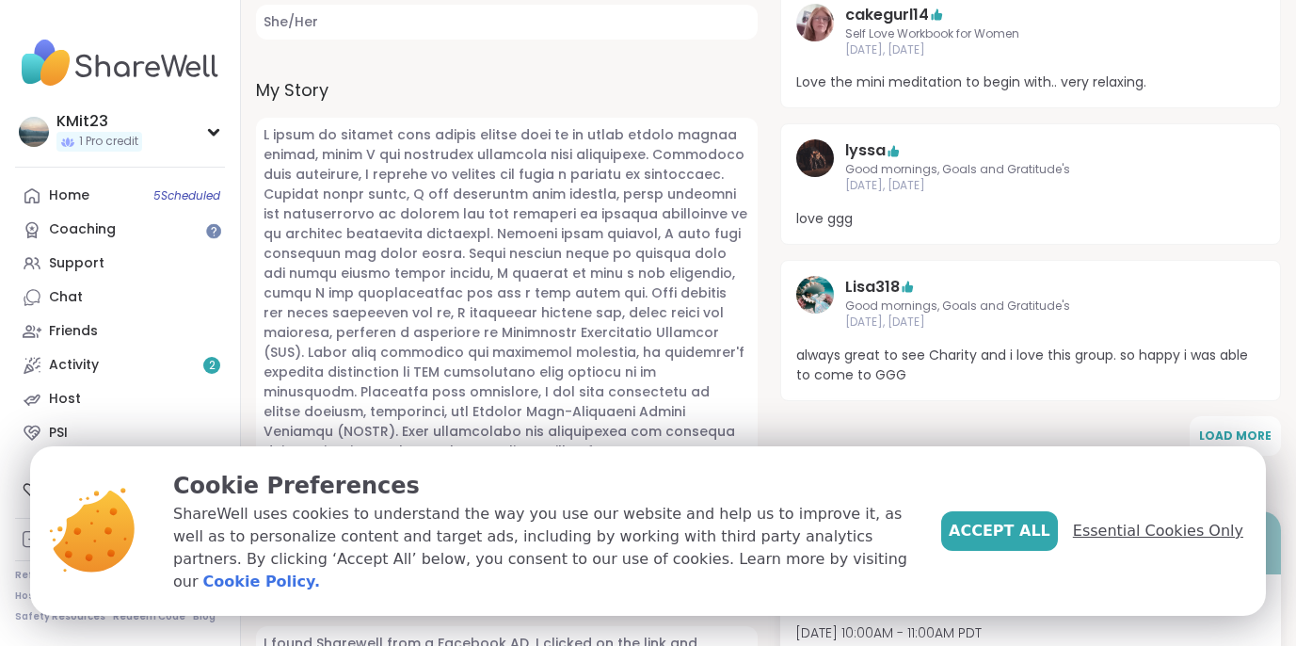
click at [1144, 542] on span "Essential Cookies Only" at bounding box center [1158, 531] width 170 height 23
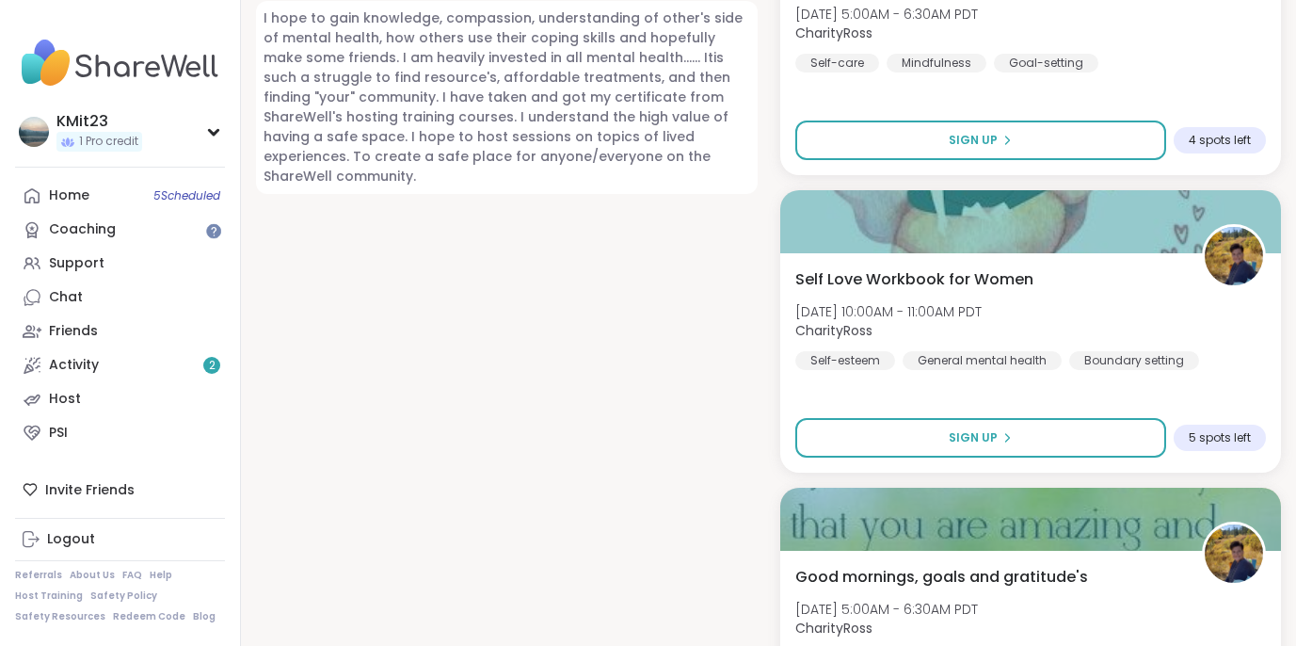
scroll to position [1691, 0]
